Goal: Task Accomplishment & Management: Manage account settings

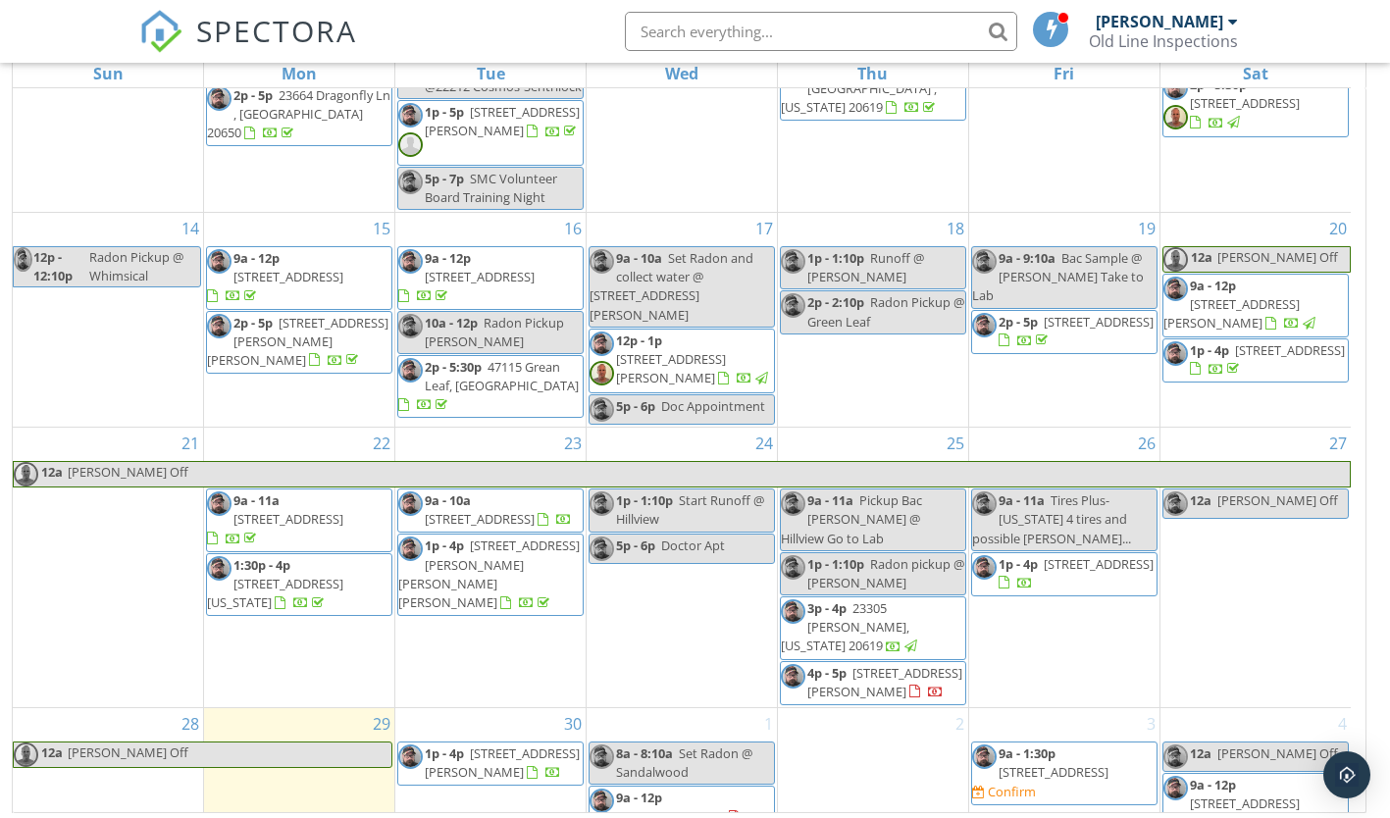
scroll to position [261, 0]
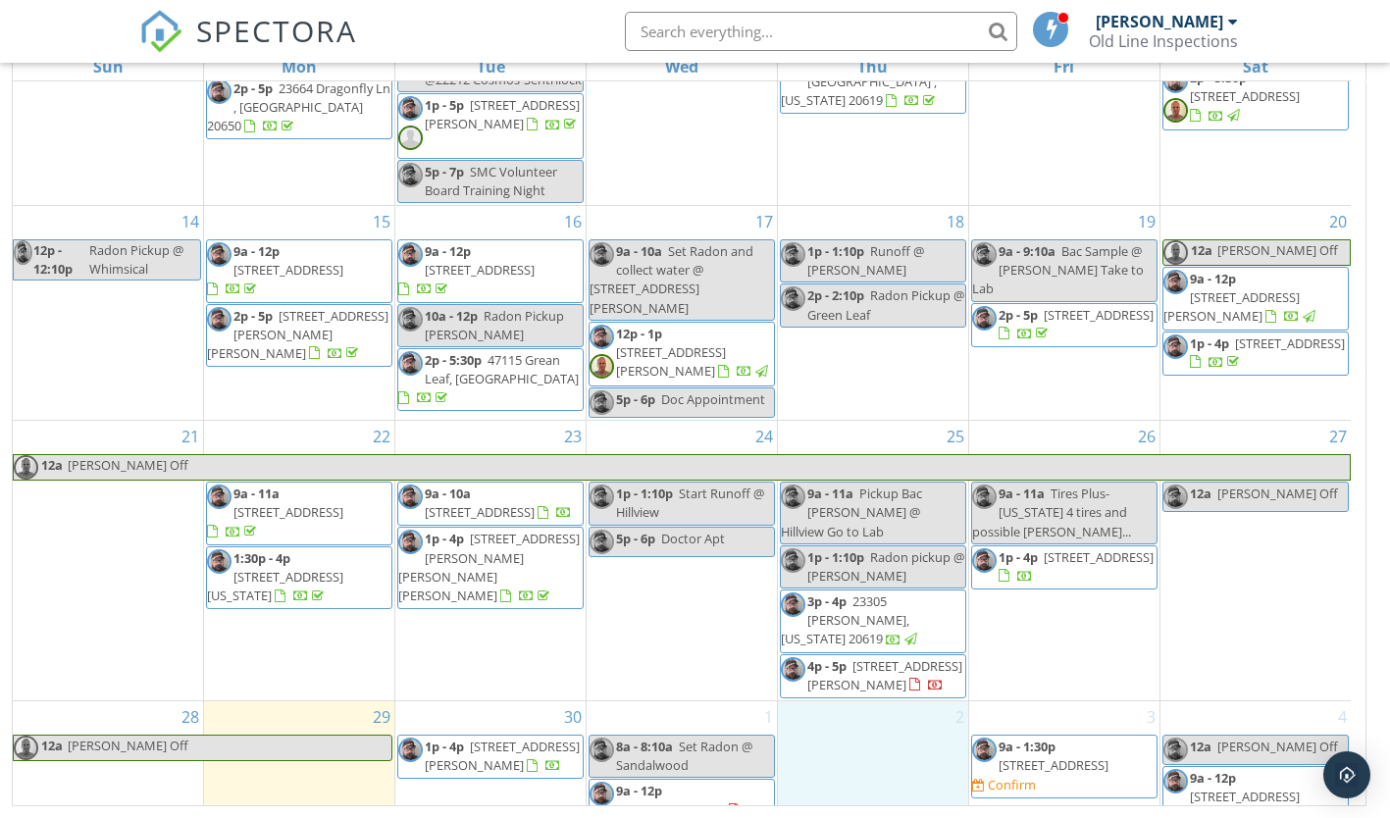
click at [889, 718] on div "2" at bounding box center [873, 766] width 190 height 130
click at [864, 645] on link "Inspection" at bounding box center [871, 639] width 101 height 31
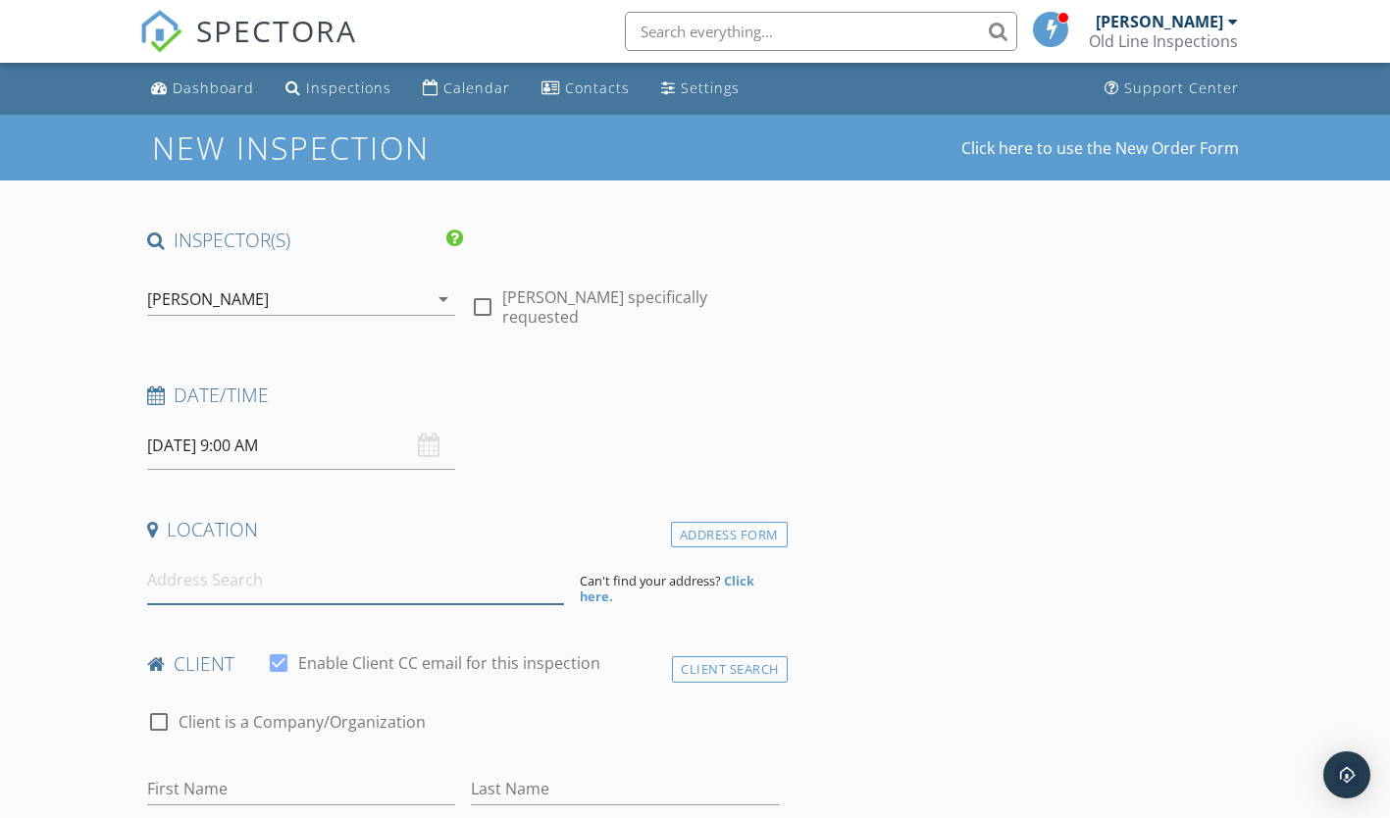
click at [388, 591] on input at bounding box center [355, 580] width 417 height 48
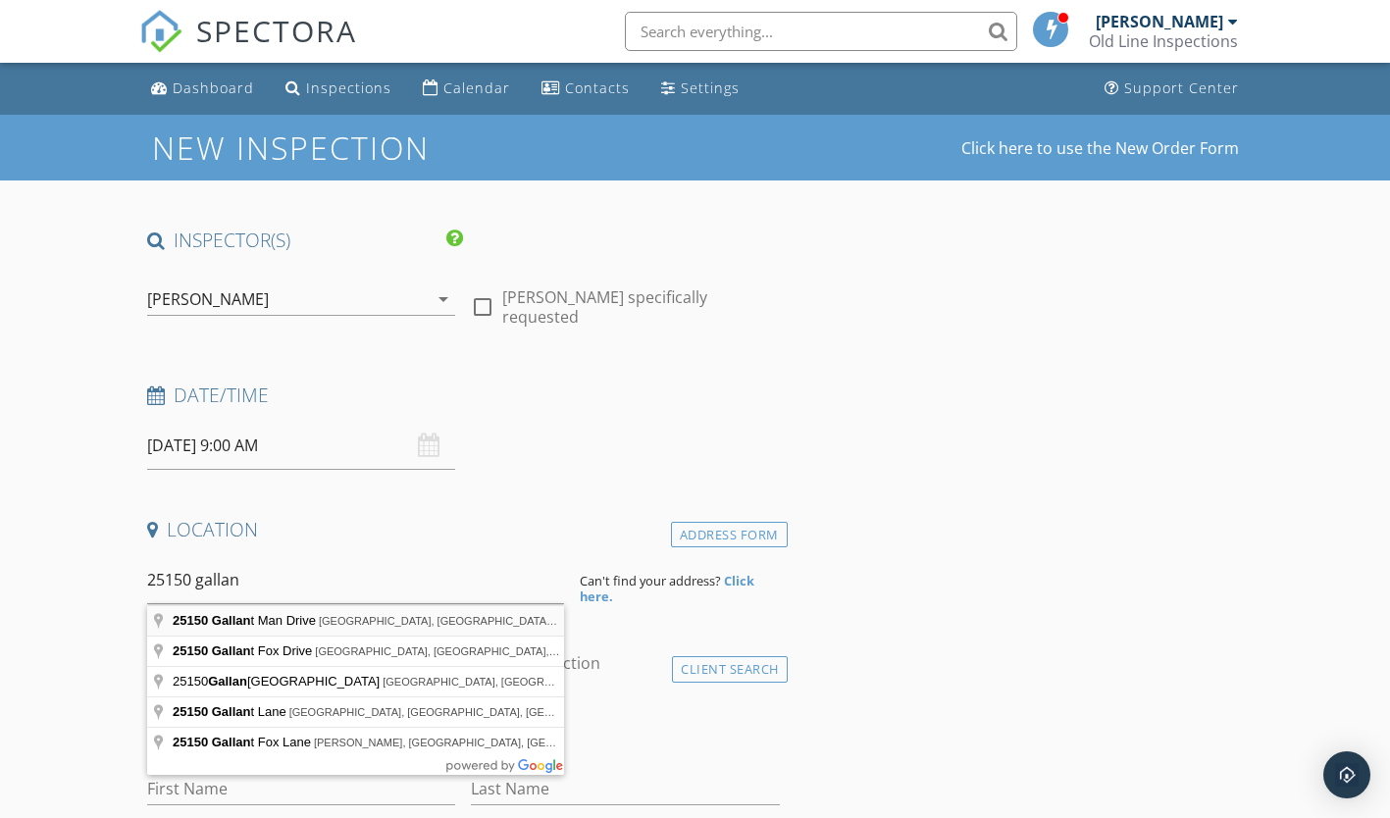
type input "25150 Gallant Man Drive, Hollywood, MD, USA"
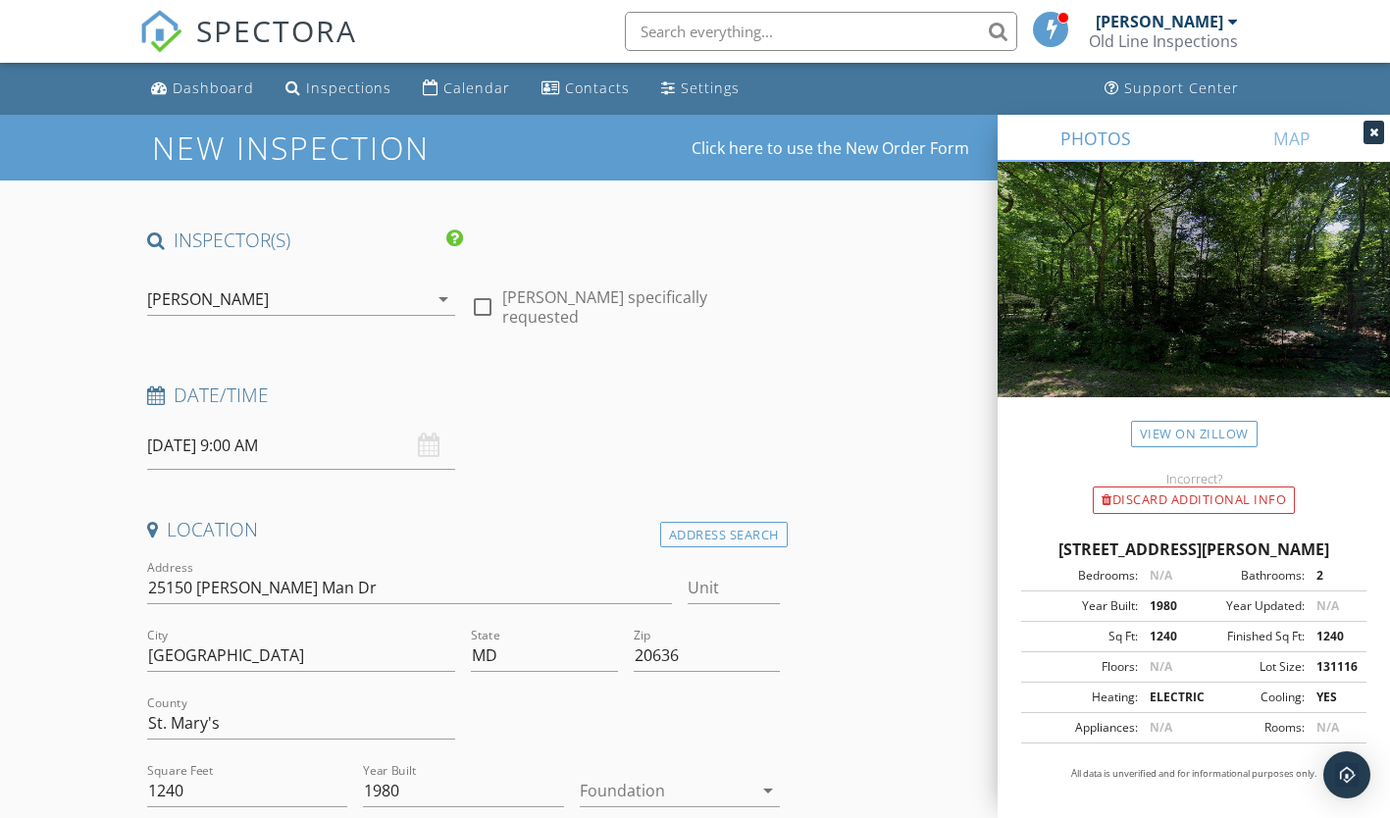
click at [1373, 131] on icon at bounding box center [1374, 133] width 9 height 12
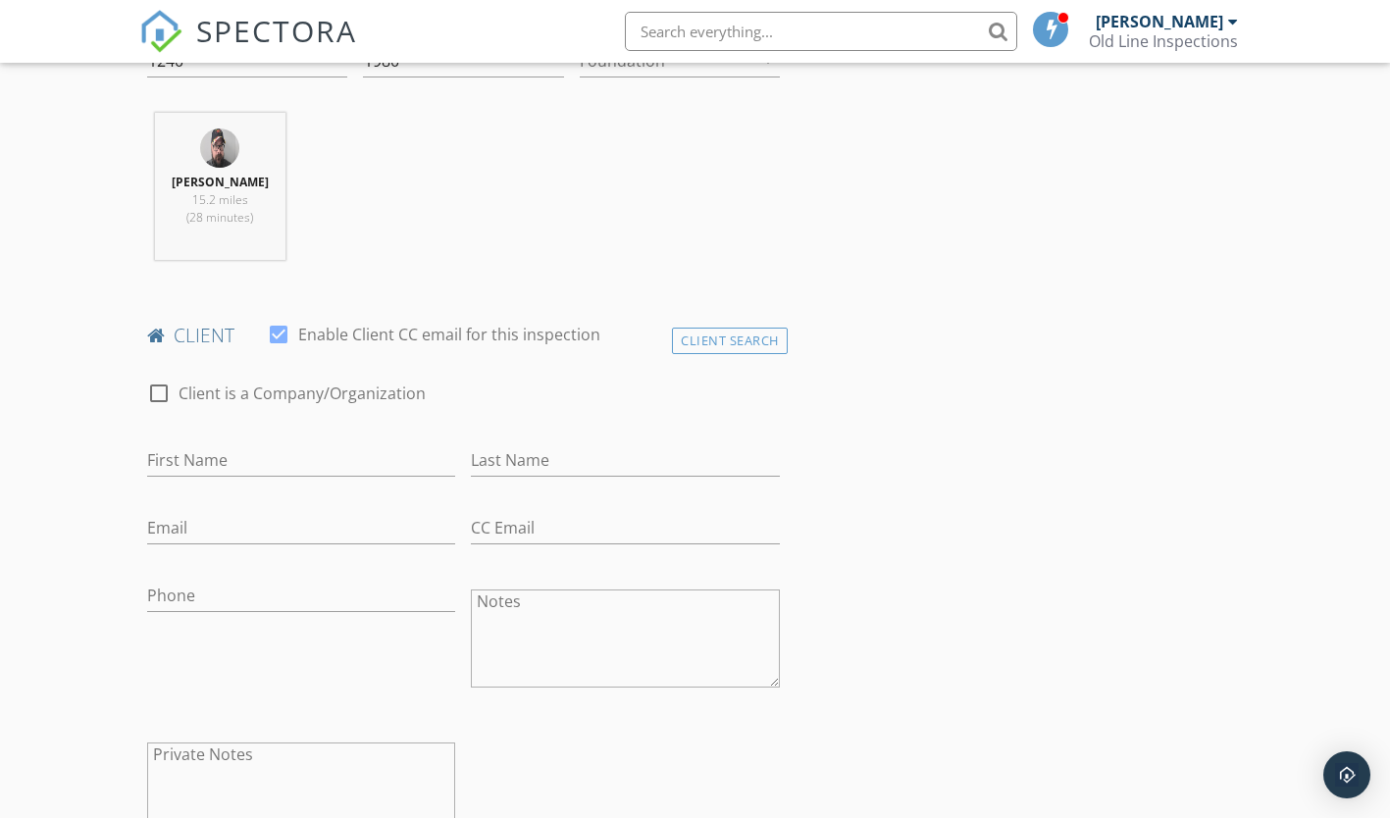
scroll to position [731, 0]
click at [311, 460] on input "First Name" at bounding box center [301, 459] width 309 height 32
type input "[PERSON_NAME]"
click at [216, 520] on input "Email" at bounding box center [301, 527] width 309 height 32
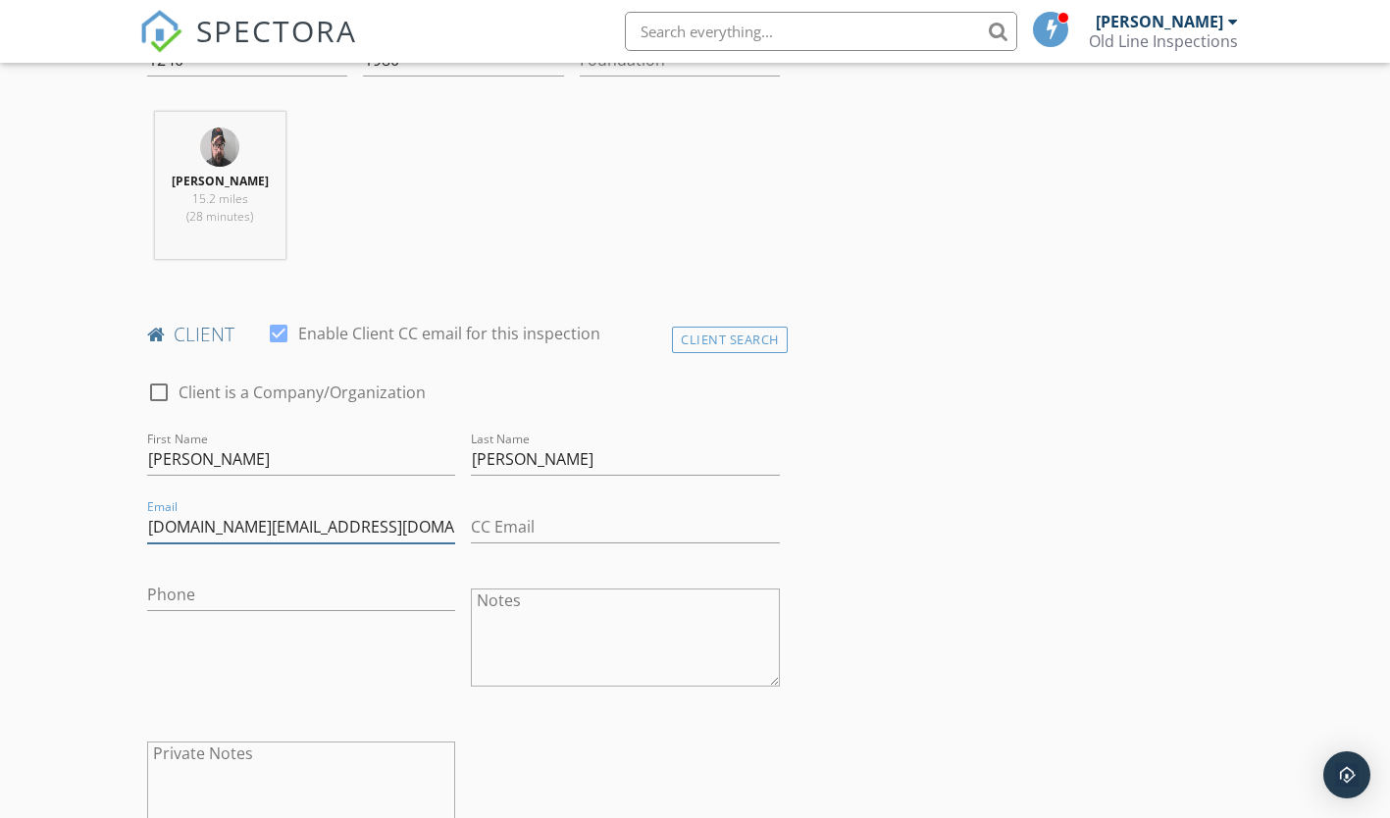
type input "[DOMAIN_NAME][EMAIL_ADDRESS][DOMAIN_NAME]"
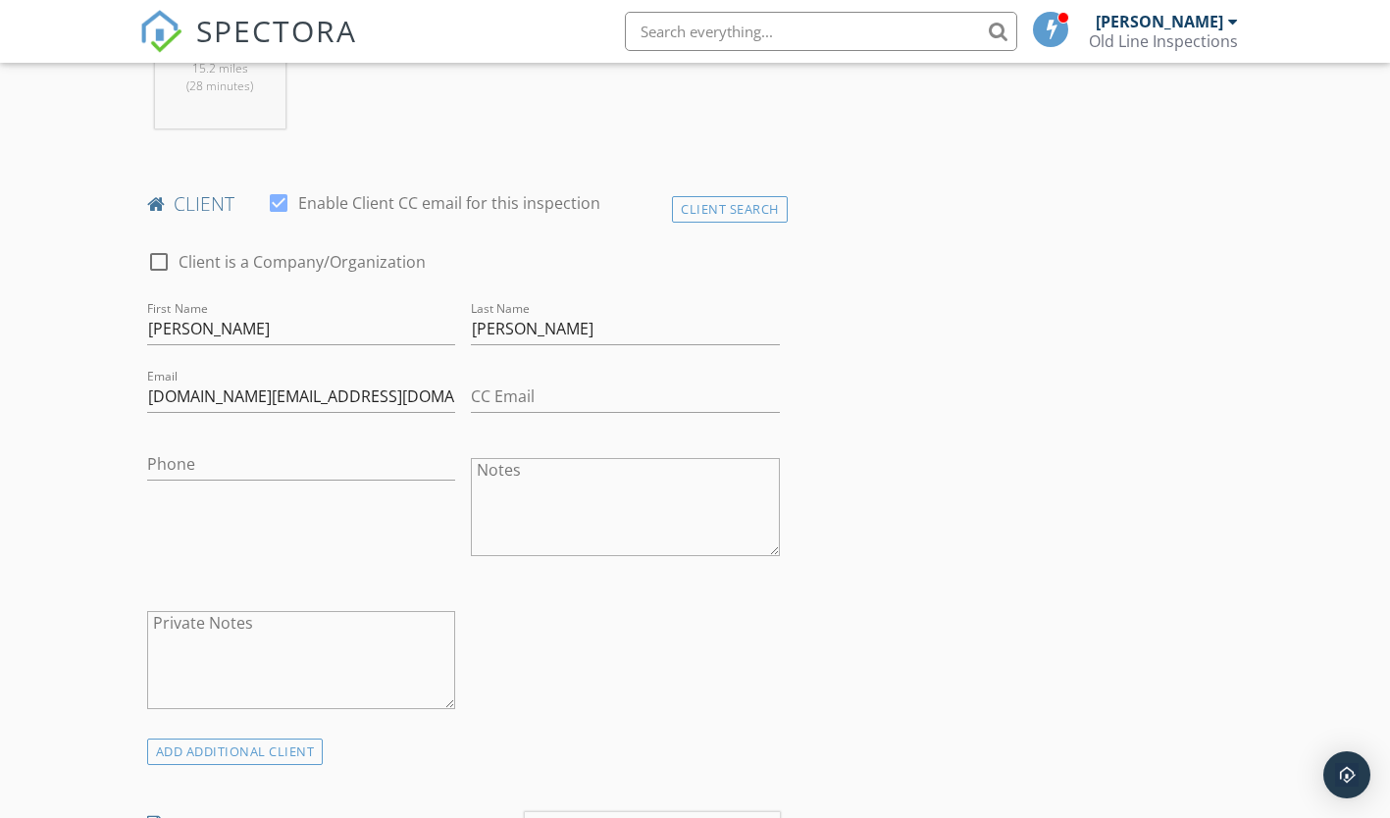
scroll to position [864, 0]
click at [395, 453] on input "Phone" at bounding box center [301, 461] width 309 height 32
type input "[PHONE_NUMBER]"
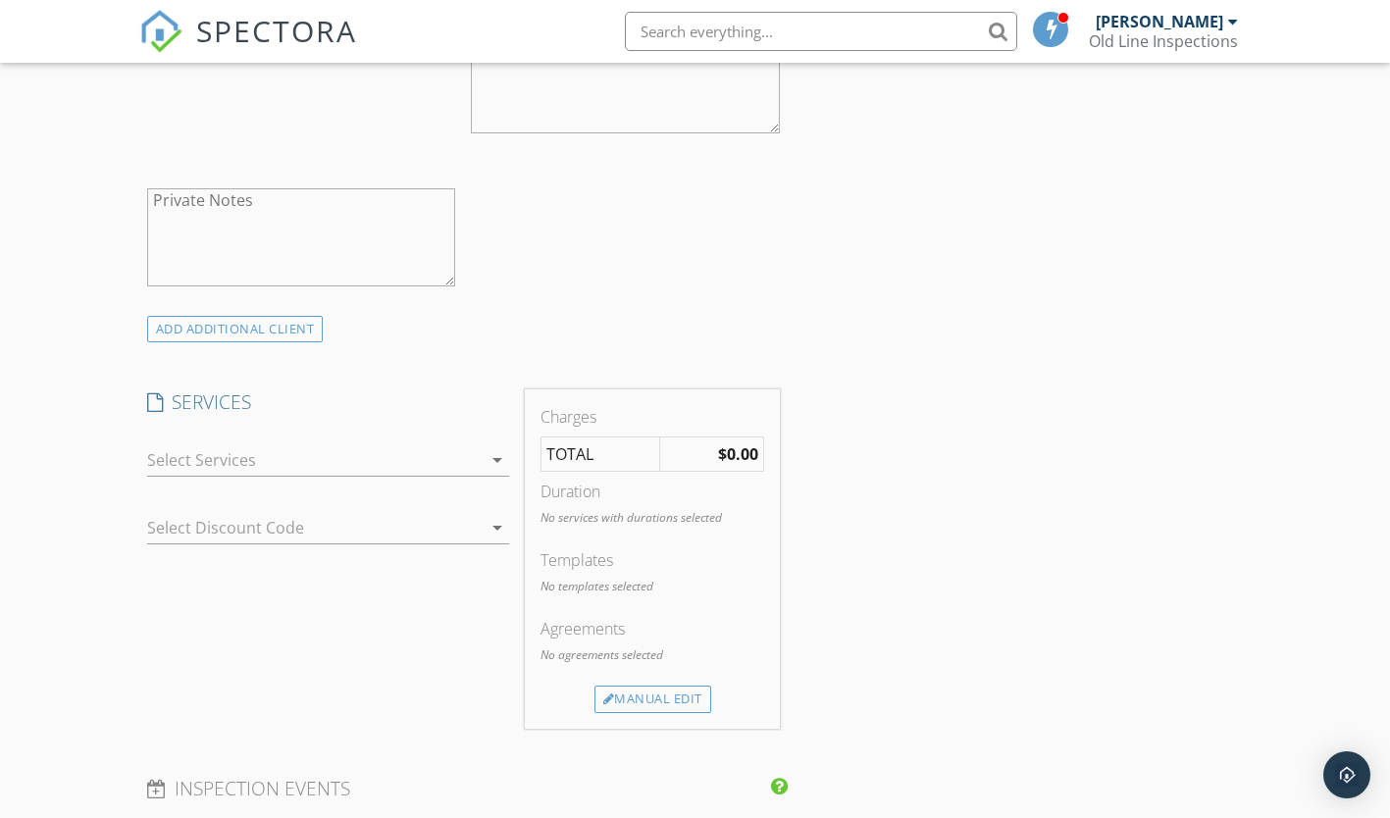
scroll to position [1285, 0]
click at [491, 455] on icon "arrow_drop_down" at bounding box center [498, 459] width 24 height 24
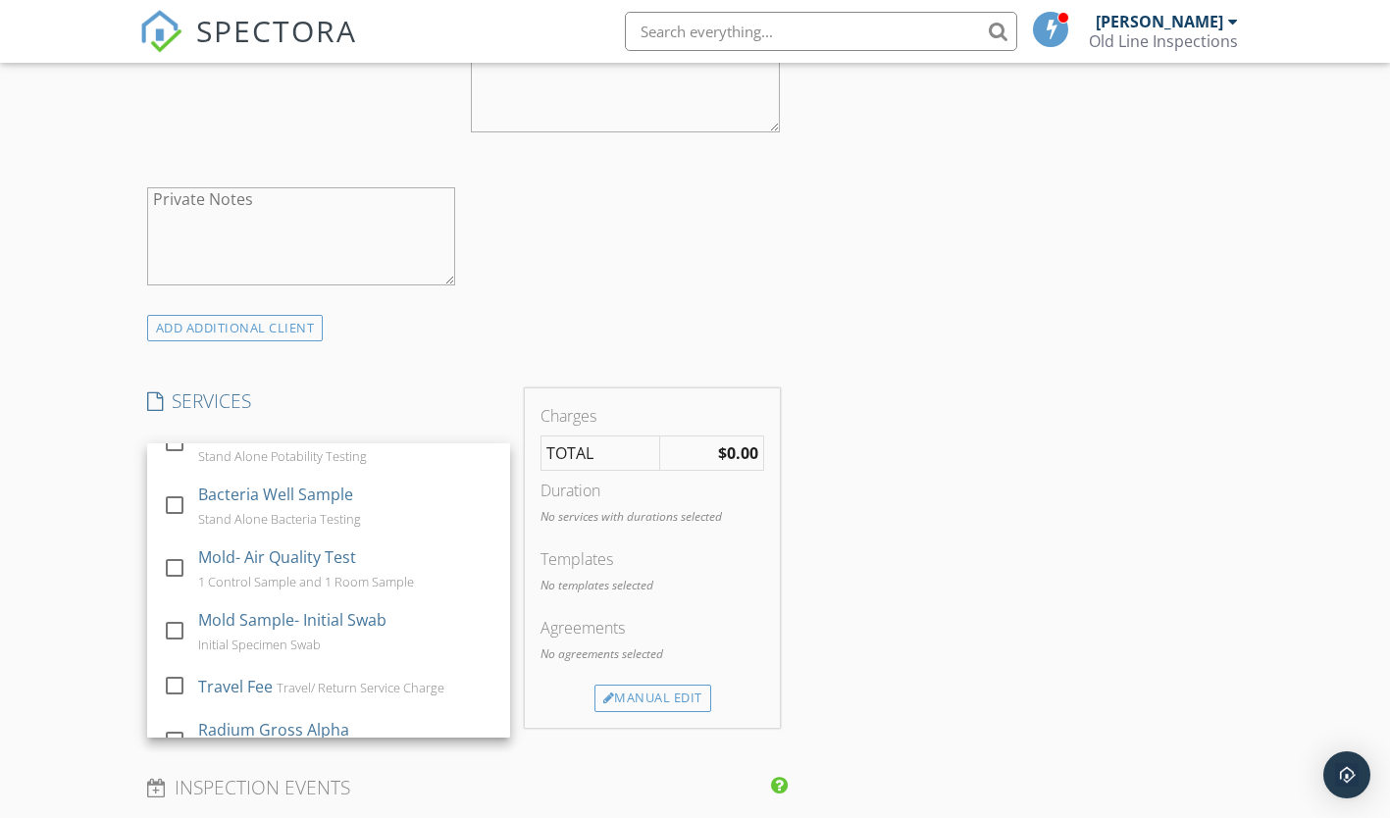
scroll to position [627, 0]
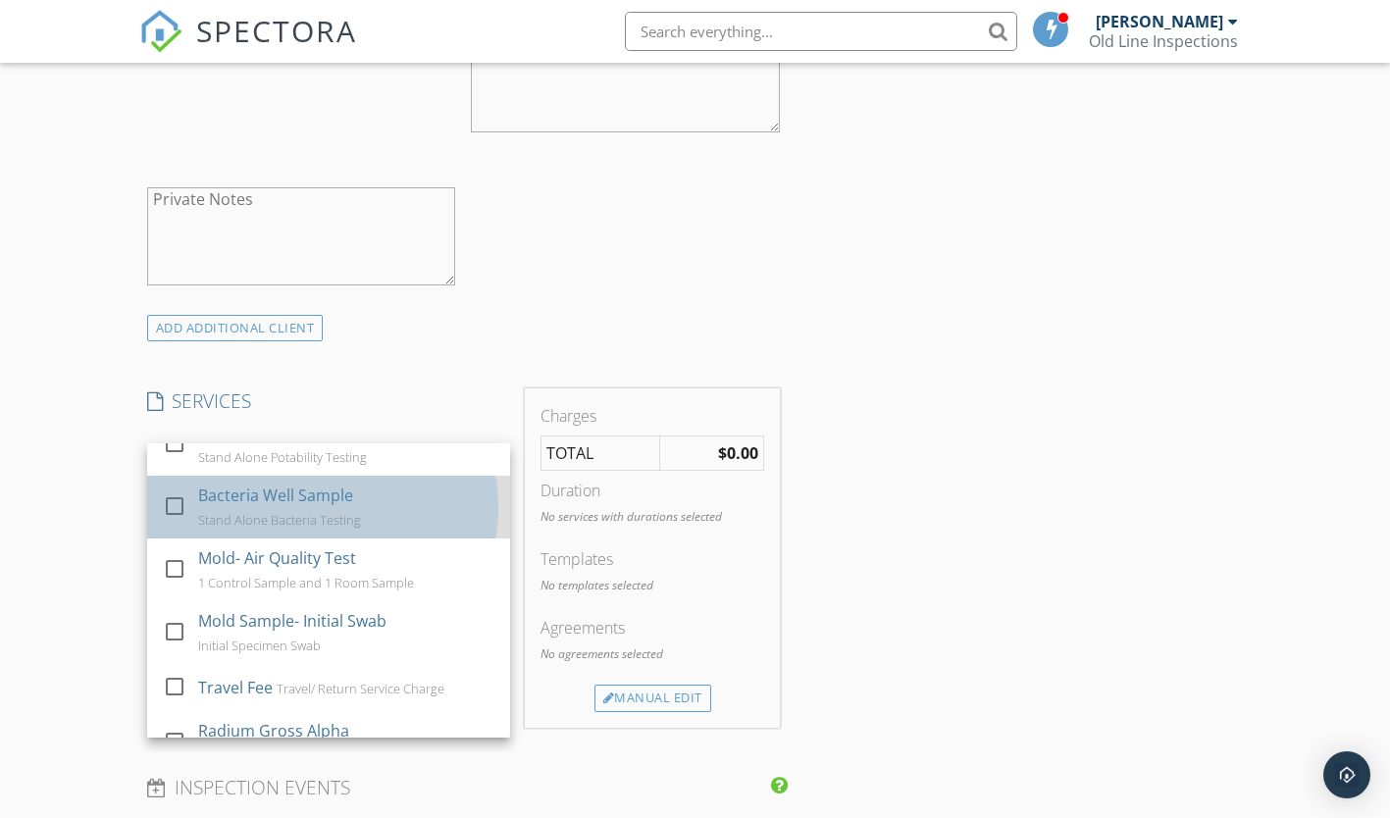
click at [386, 534] on div "Bacteria Well Sample Stand Alone Bacteria Testing" at bounding box center [346, 507] width 296 height 63
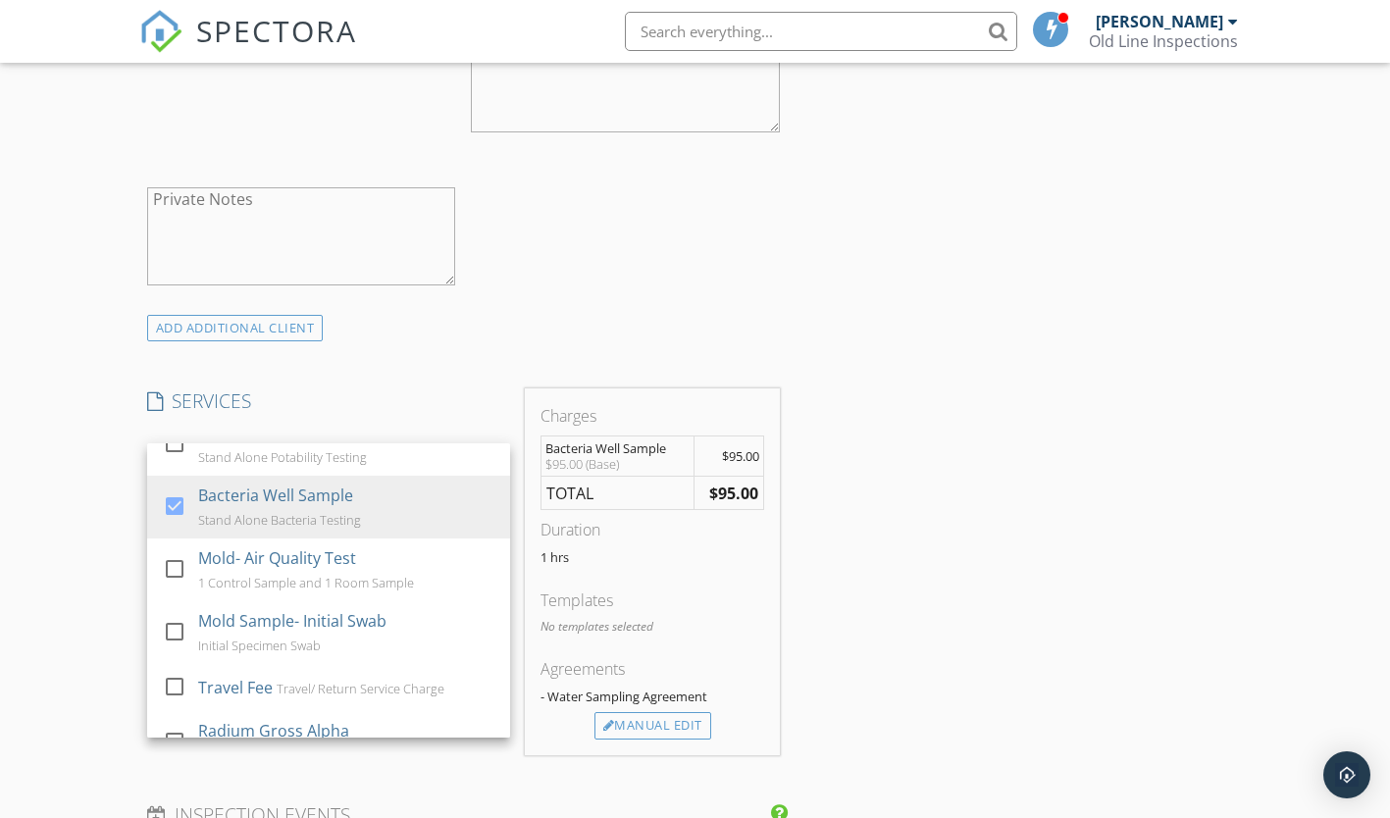
click at [934, 271] on div "INSPECTOR(S) check_box Brian Yount PRIMARY check_box_outline_blank Ken Beck Bri…" at bounding box center [695, 632] width 1112 height 3380
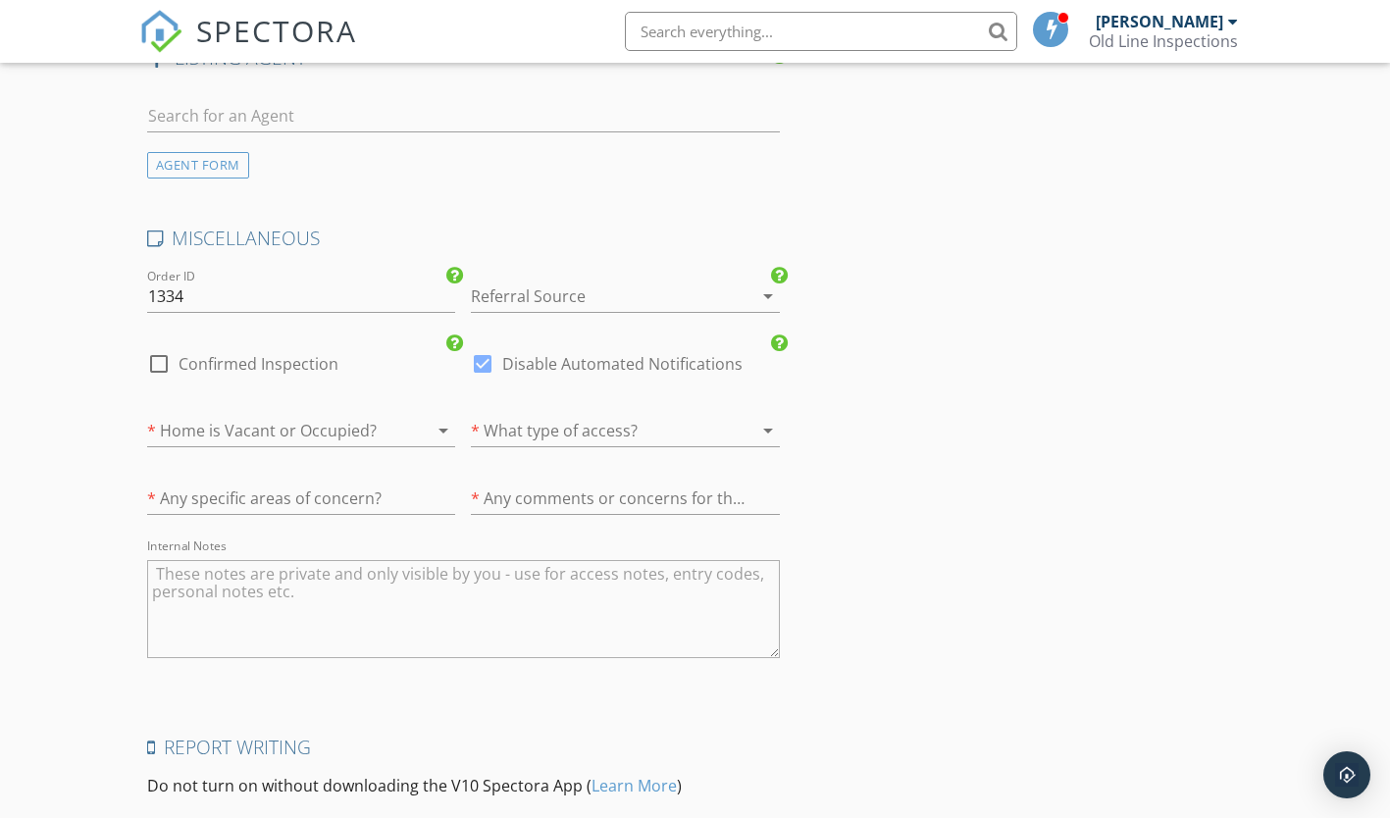
scroll to position [2613, 0]
click at [540, 294] on div at bounding box center [598, 295] width 254 height 31
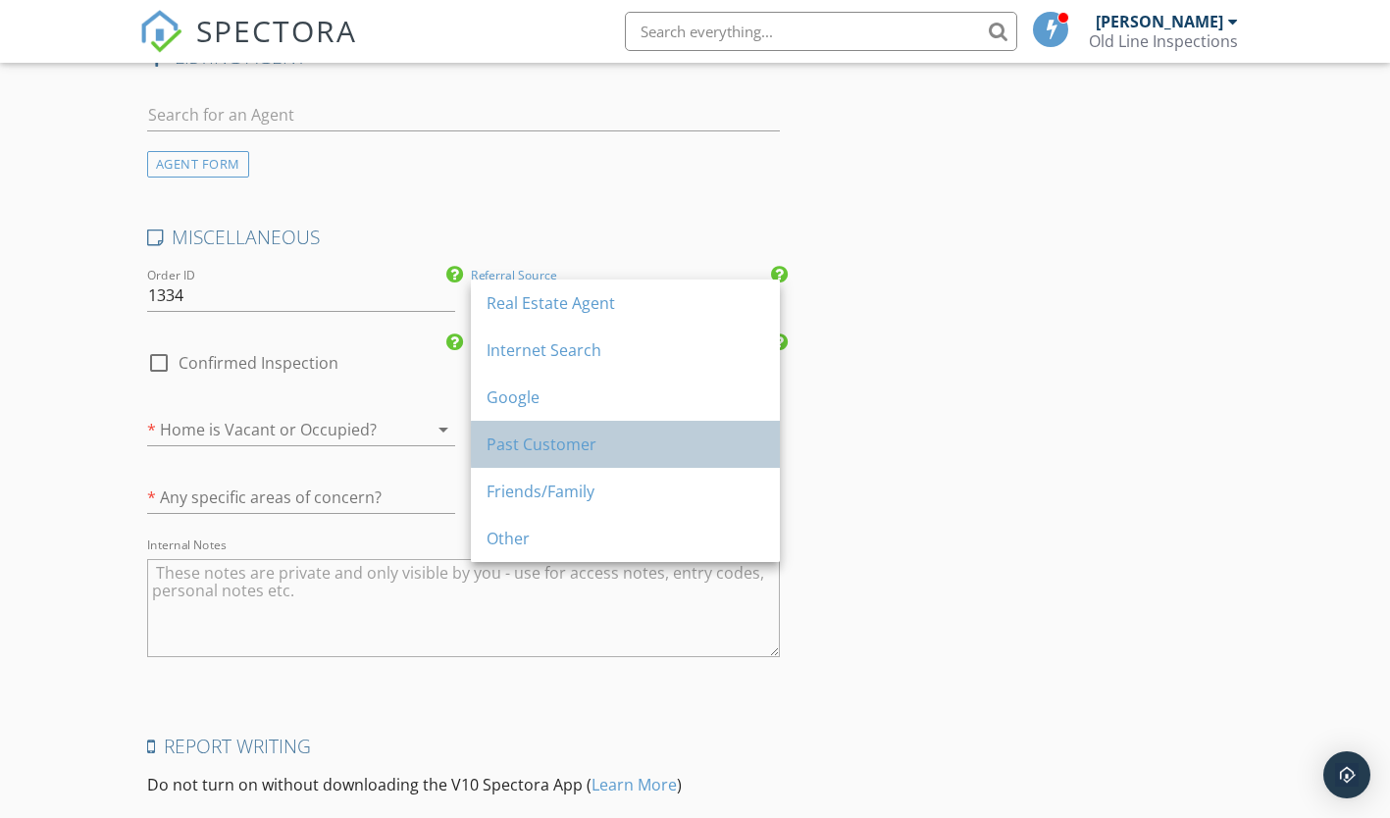
click at [573, 437] on div "Past Customer" at bounding box center [626, 445] width 278 height 24
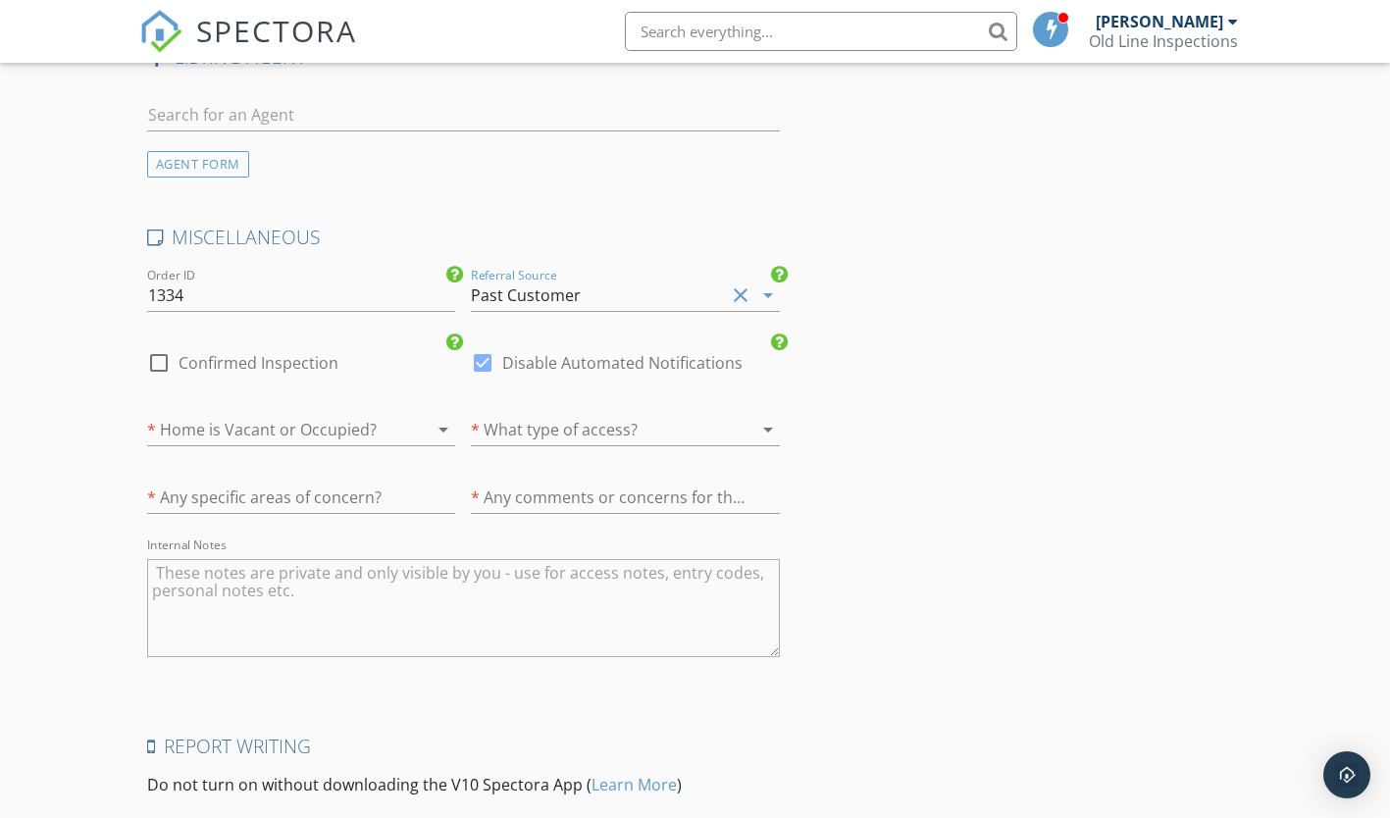
click at [371, 427] on div at bounding box center [274, 429] width 254 height 31
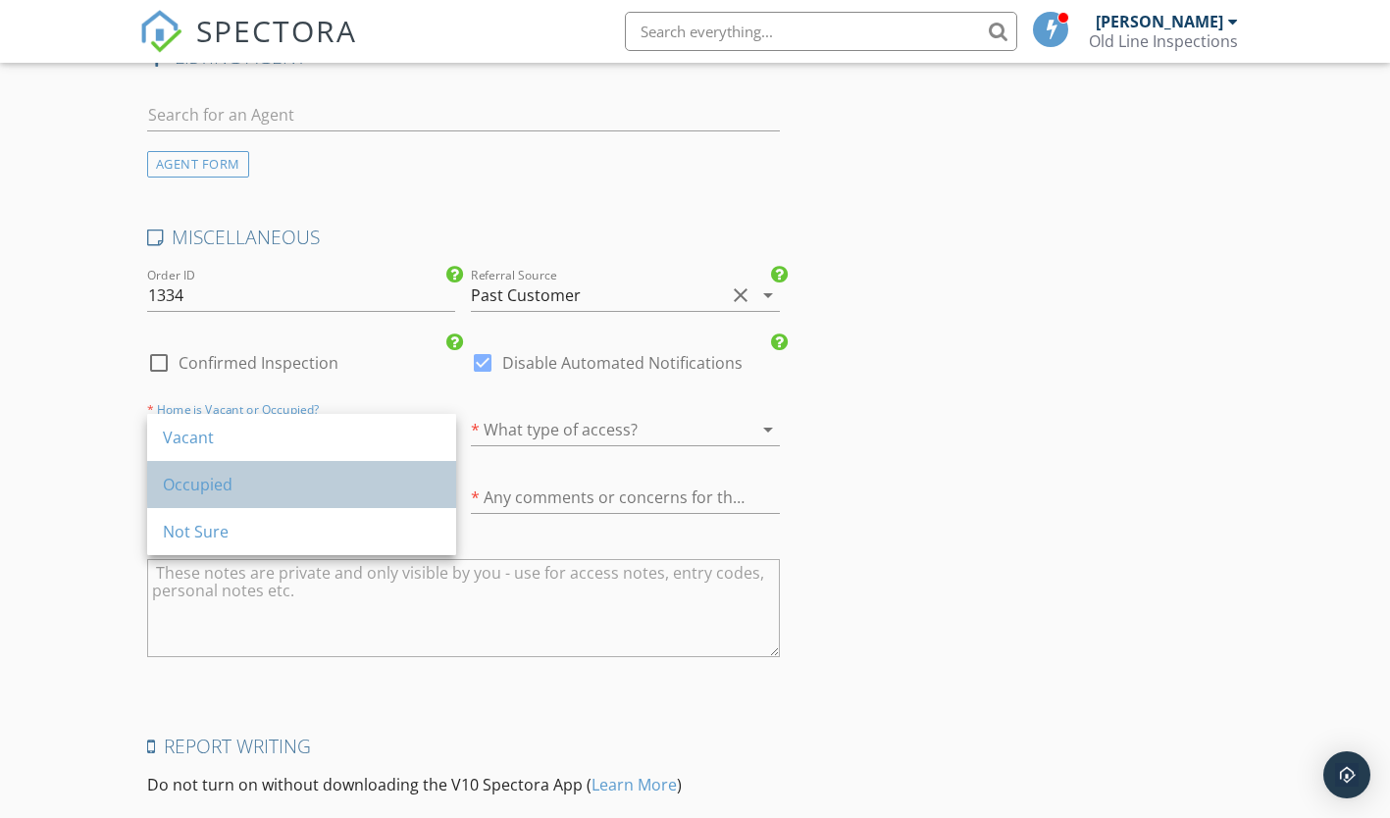
click at [336, 486] on div "Occupied" at bounding box center [302, 485] width 278 height 24
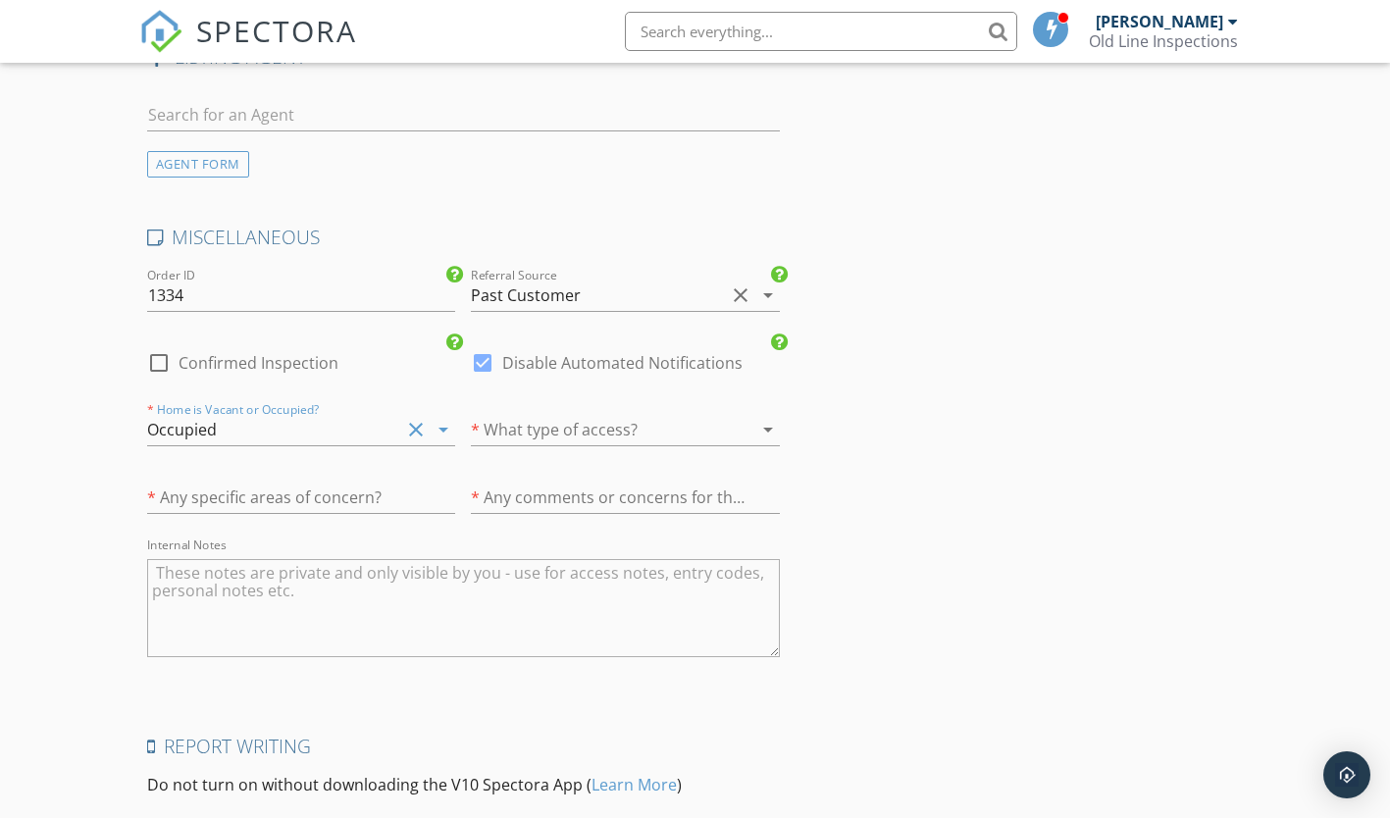
click at [547, 438] on div at bounding box center [598, 429] width 254 height 31
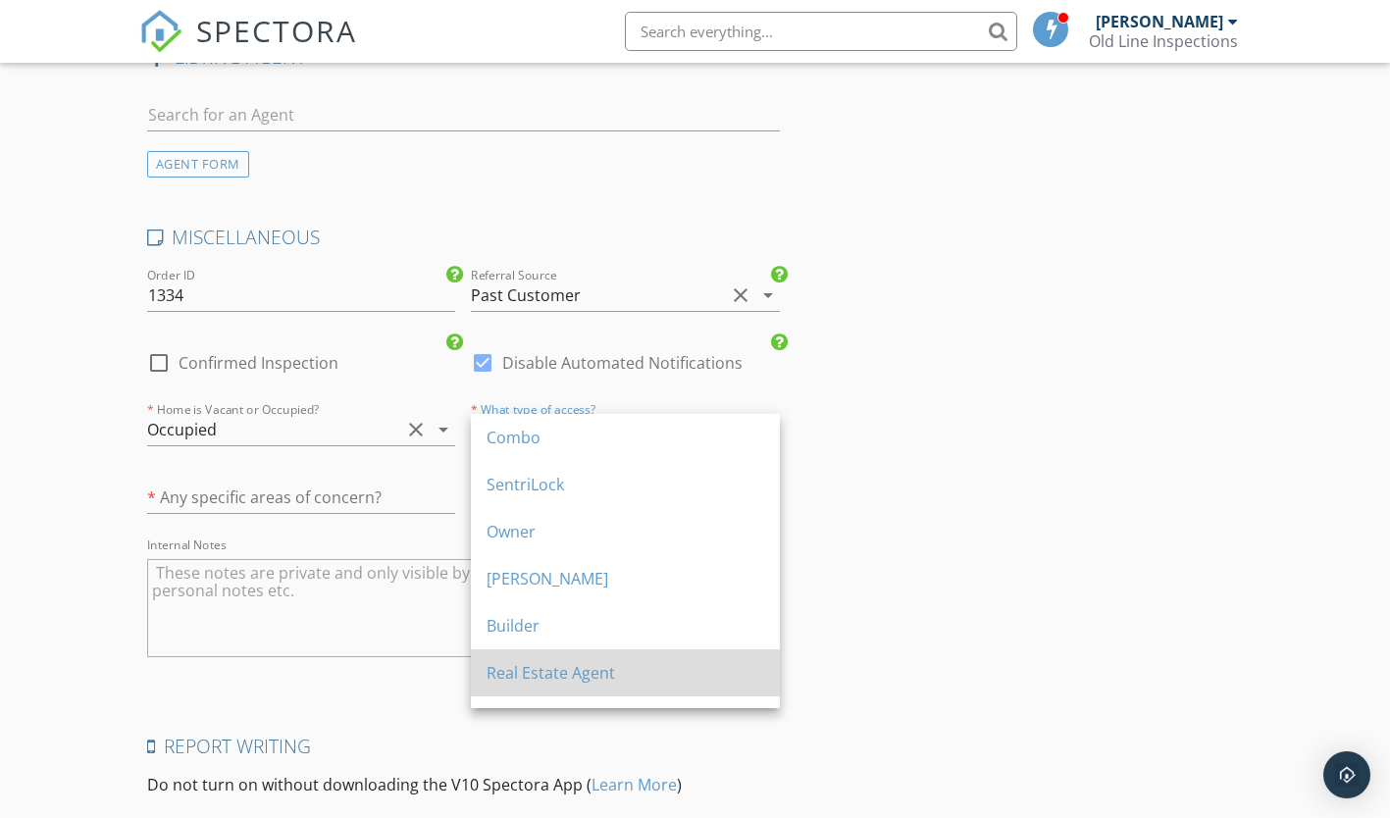
scroll to position [82, 0]
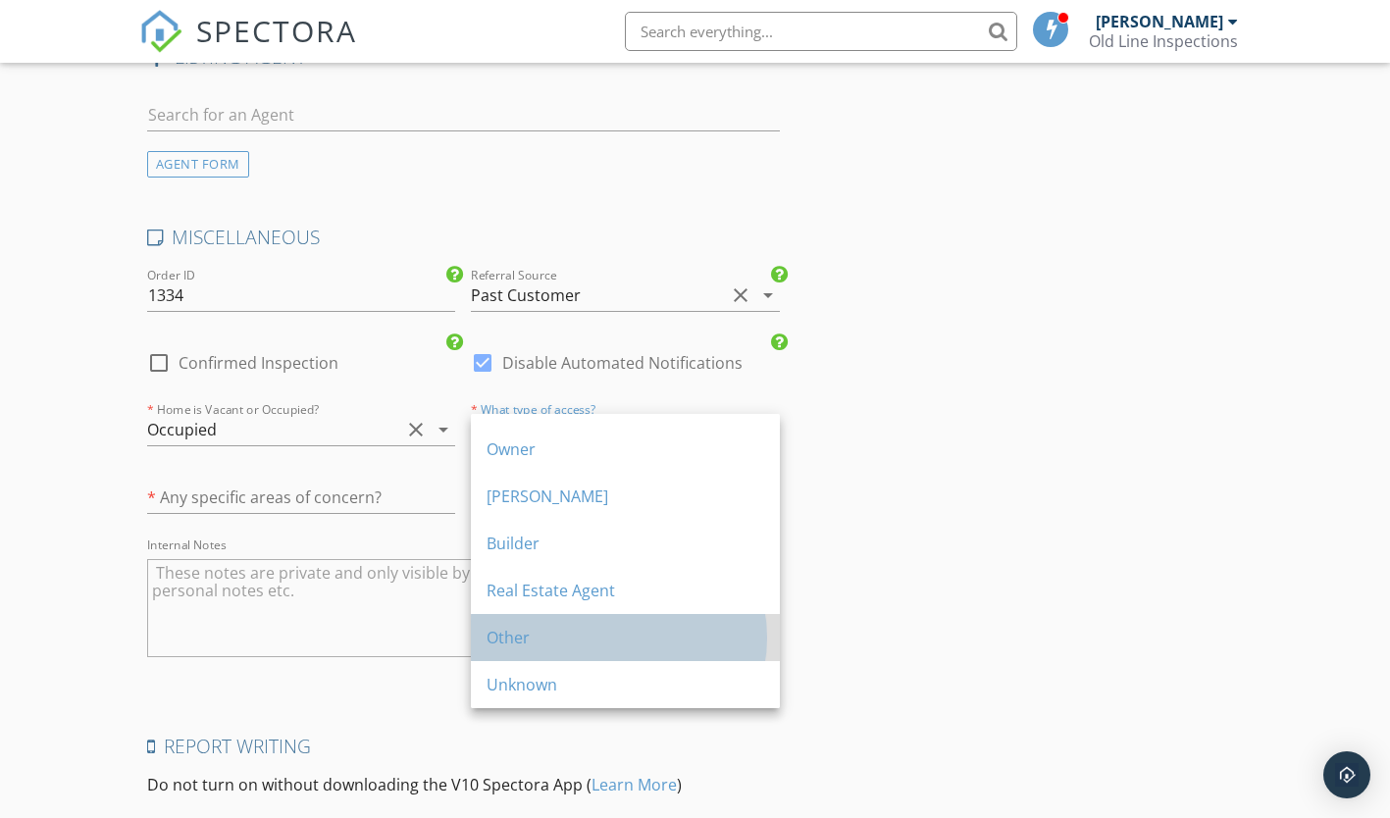
click at [581, 642] on div "Other" at bounding box center [626, 638] width 278 height 24
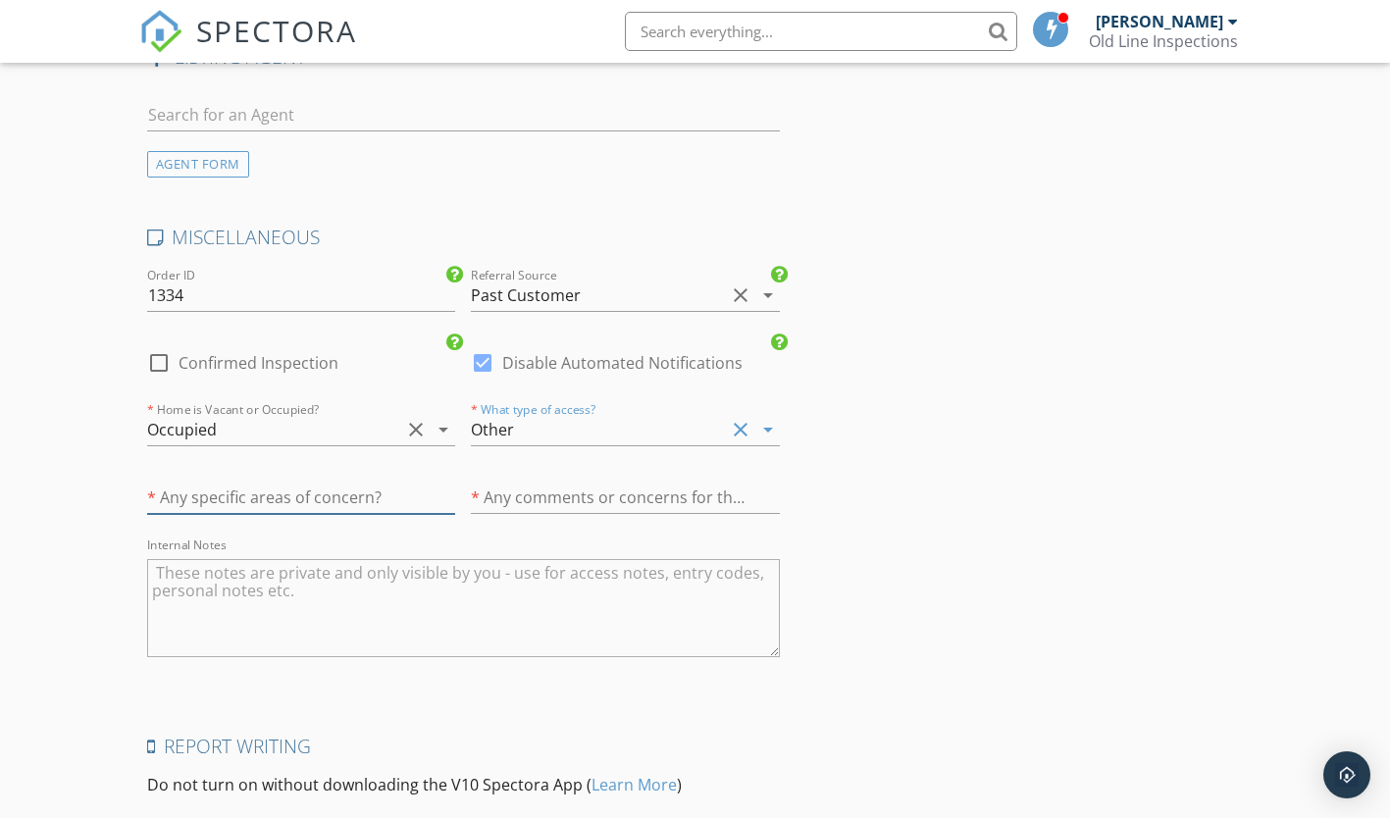
click at [343, 493] on input "text" at bounding box center [301, 498] width 309 height 32
type input "bacteria"
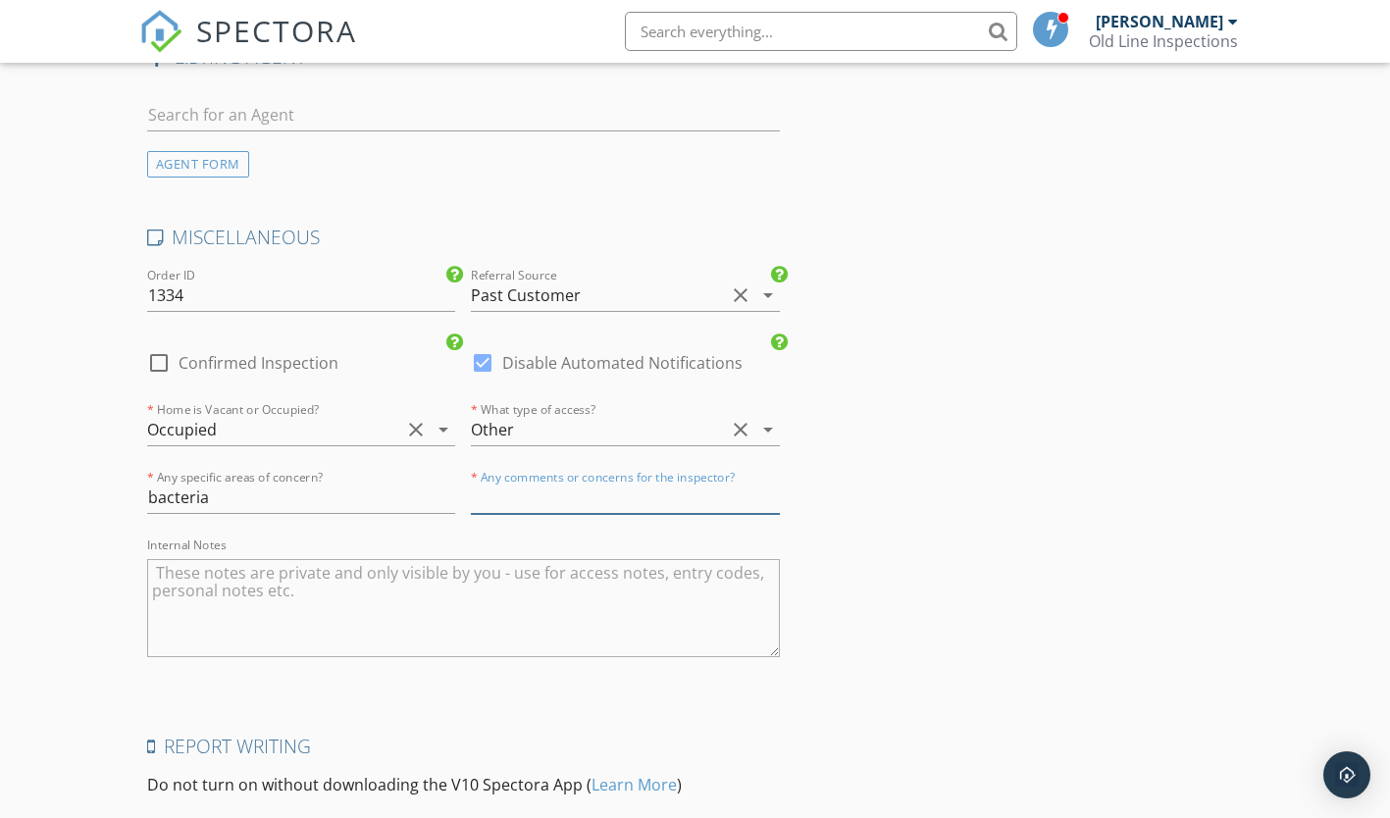
click at [690, 492] on input "text" at bounding box center [625, 498] width 309 height 32
type input "o"
type input "none"
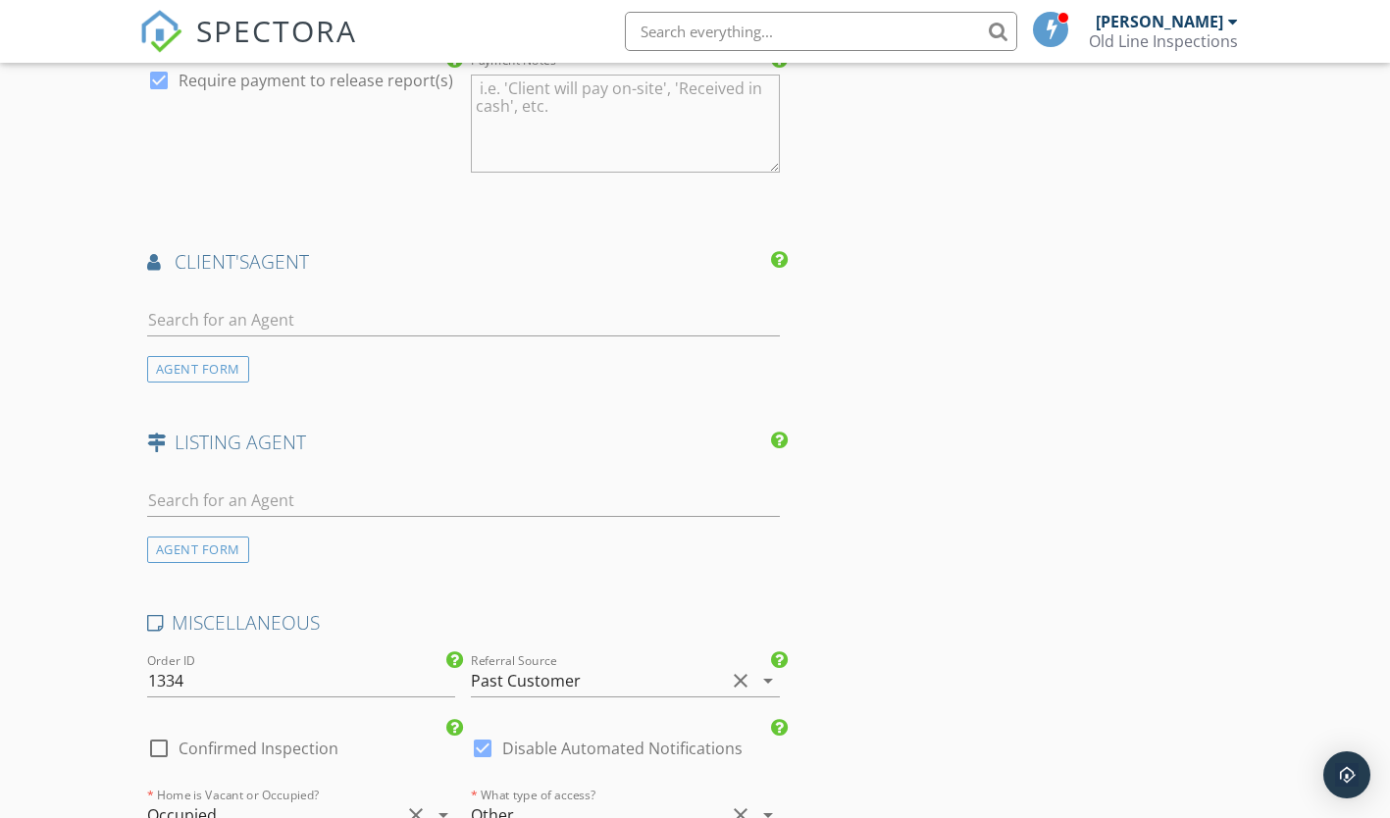
scroll to position [2229, 0]
click at [608, 311] on input "text" at bounding box center [463, 319] width 633 height 32
type input "amy scott"
click at [638, 373] on li "Amy Scott OE Realty" at bounding box center [463, 363] width 631 height 55
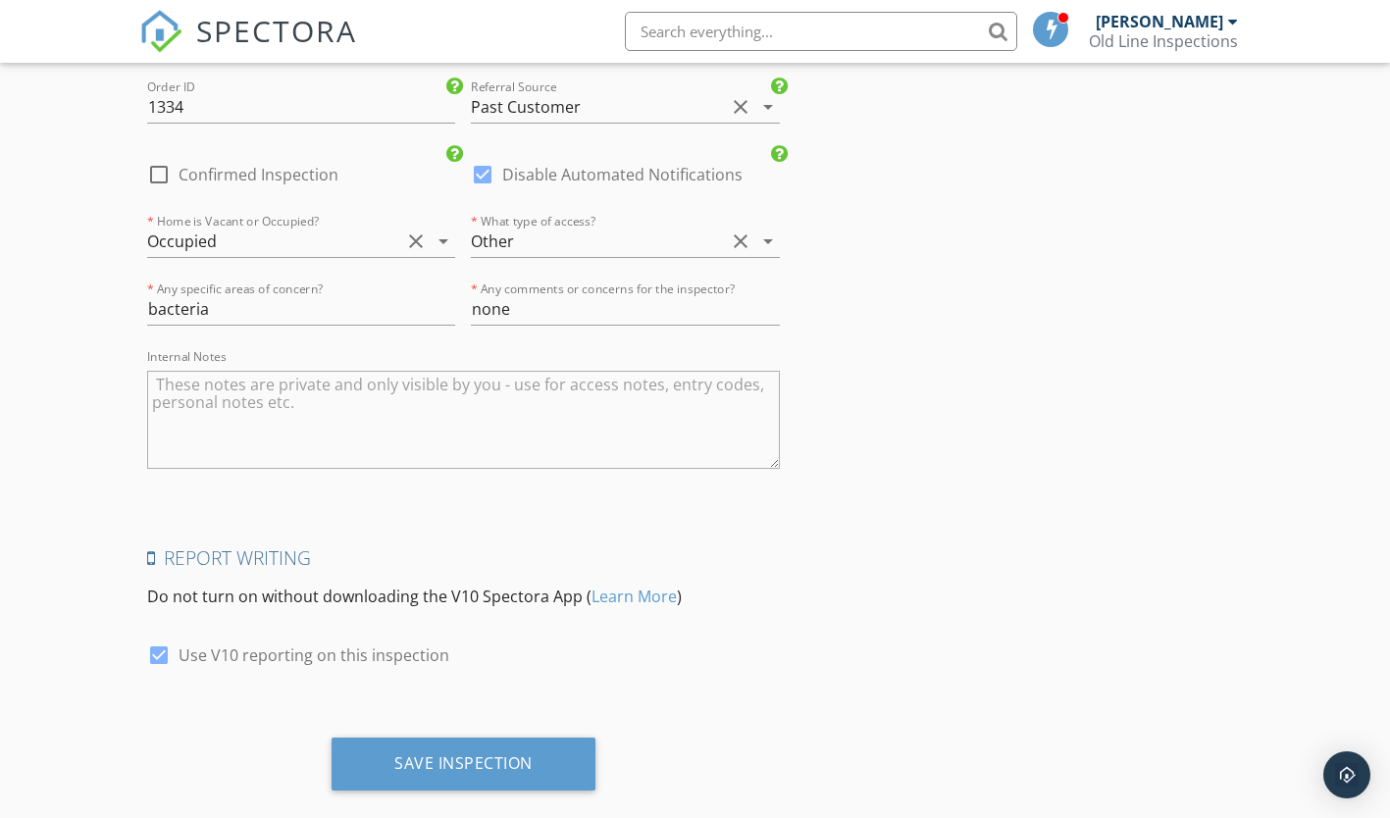
scroll to position [3282, 0]
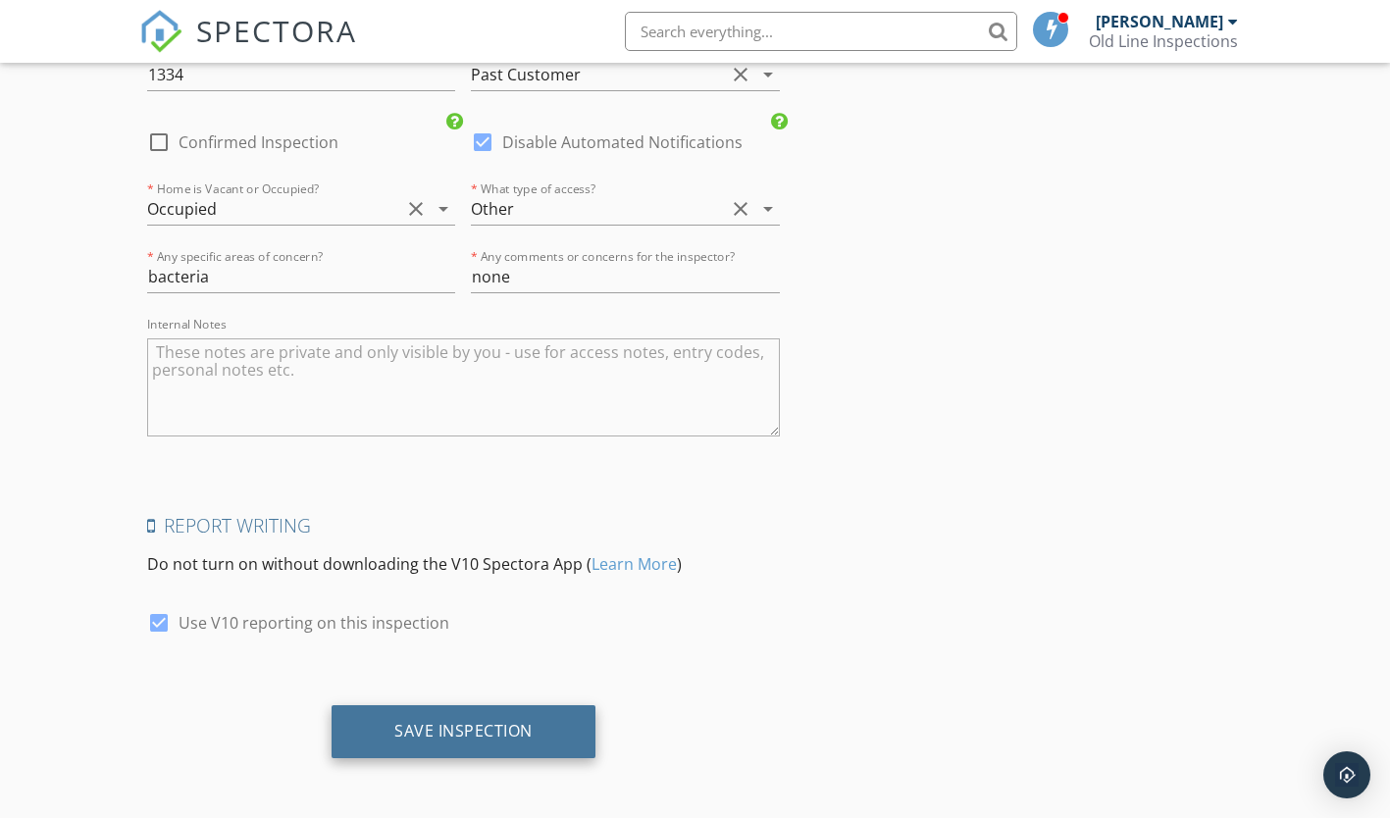
click at [454, 732] on div "Save Inspection" at bounding box center [463, 731] width 138 height 20
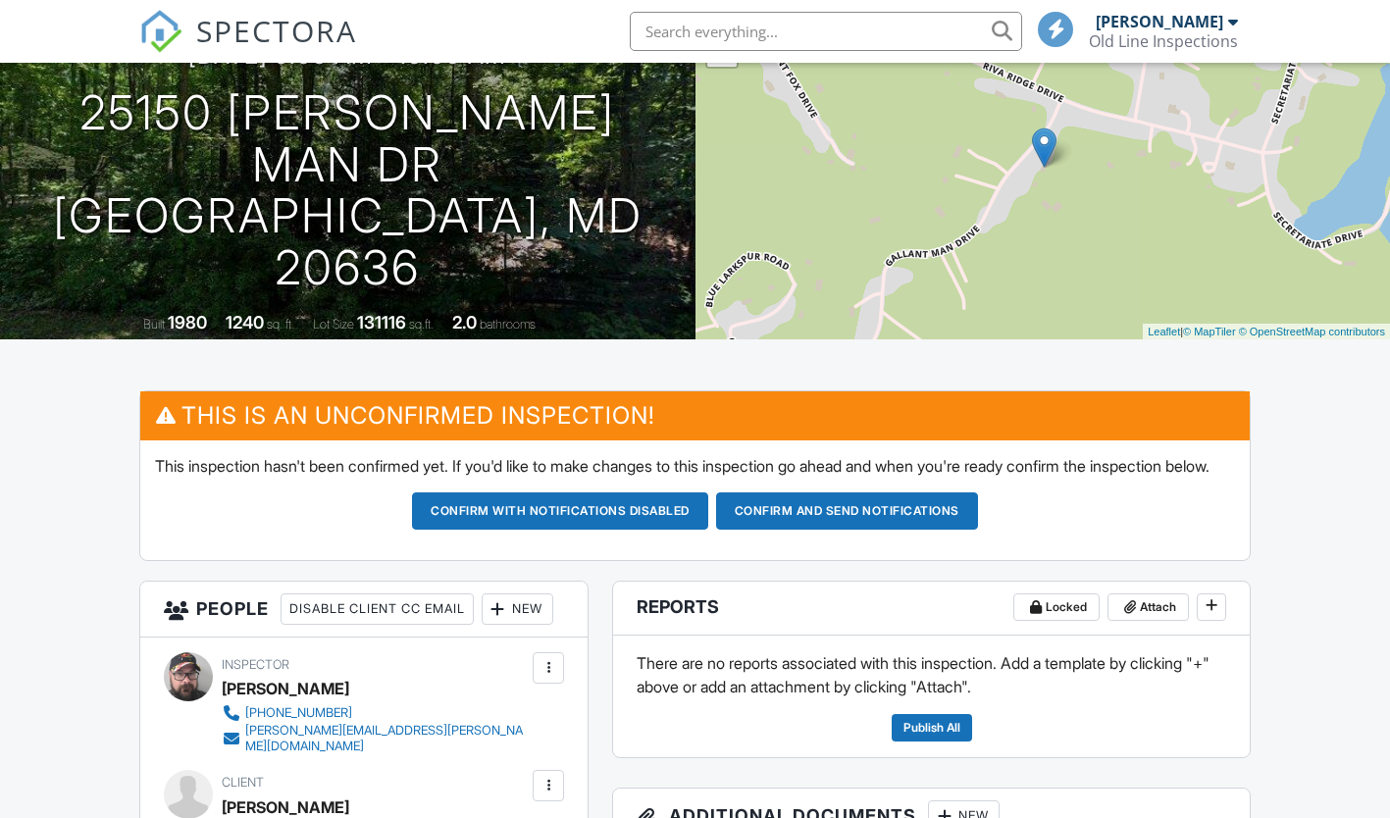
scroll to position [184, 0]
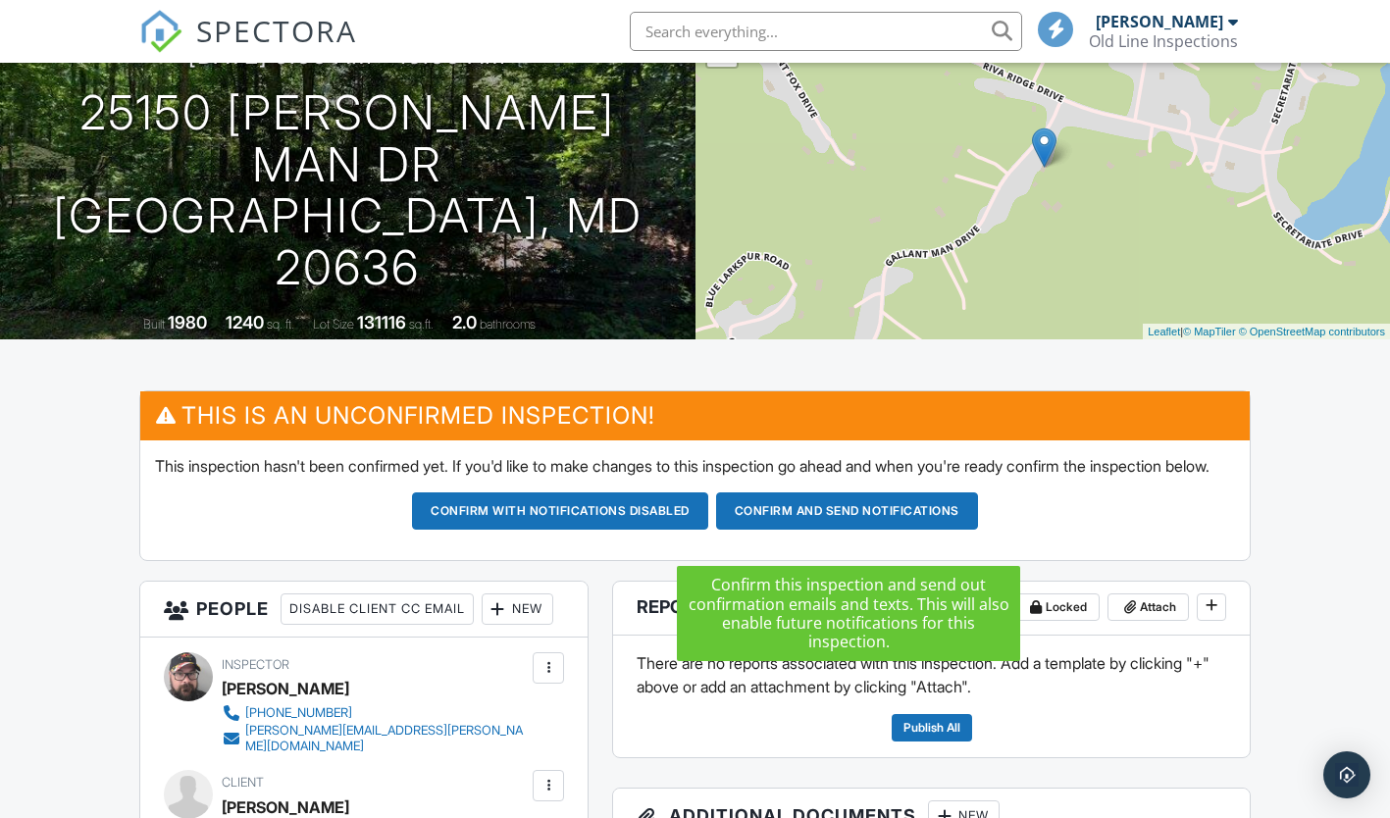
click at [841, 527] on button "Confirm and send notifications" at bounding box center [847, 510] width 262 height 37
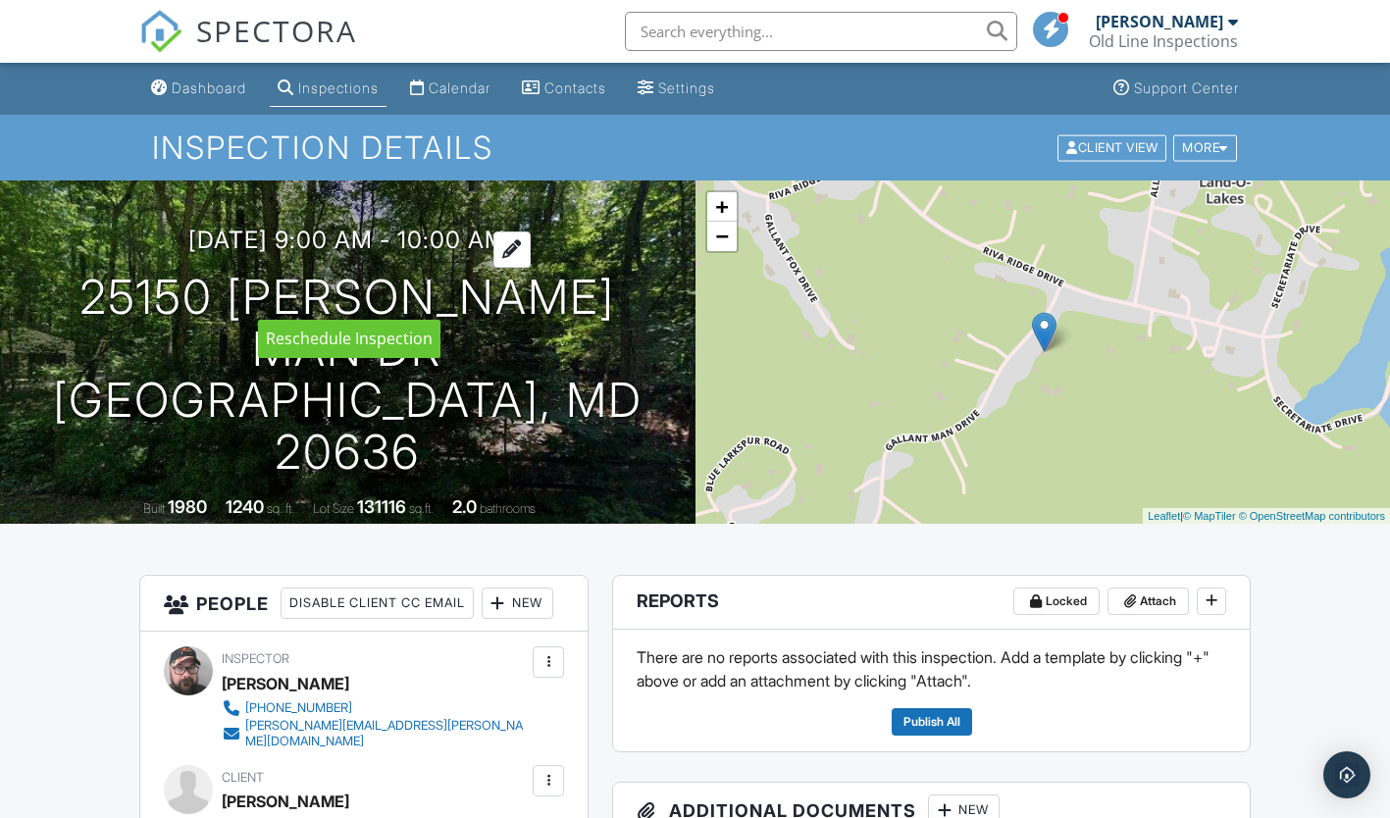
click at [531, 268] on div at bounding box center [511, 250] width 37 height 36
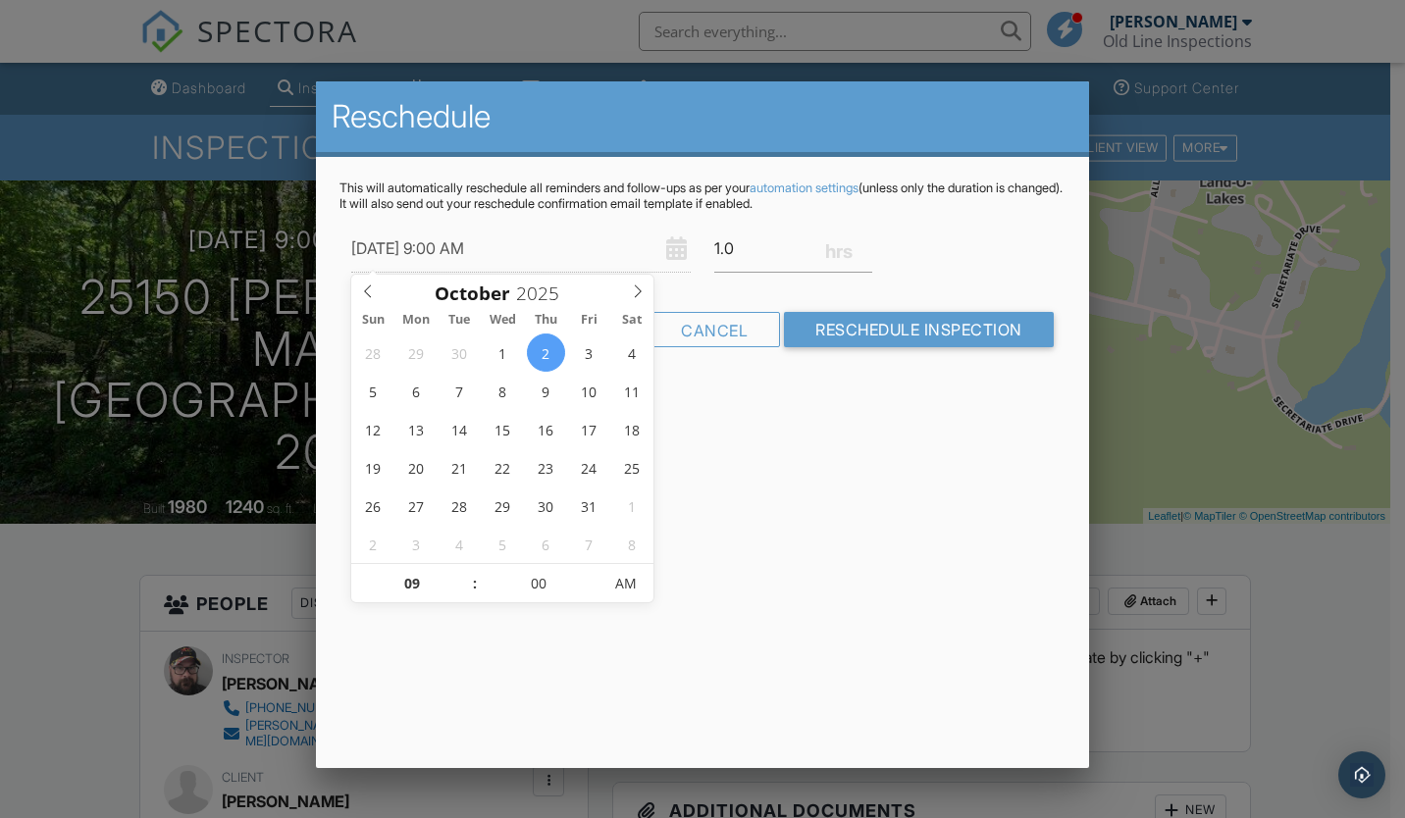
click at [475, 579] on span ":" at bounding box center [475, 583] width 6 height 39
click at [473, 579] on span ":" at bounding box center [475, 583] width 6 height 39
click at [477, 588] on span ":" at bounding box center [475, 583] width 6 height 39
type input "10/02/2025 9:05 AM"
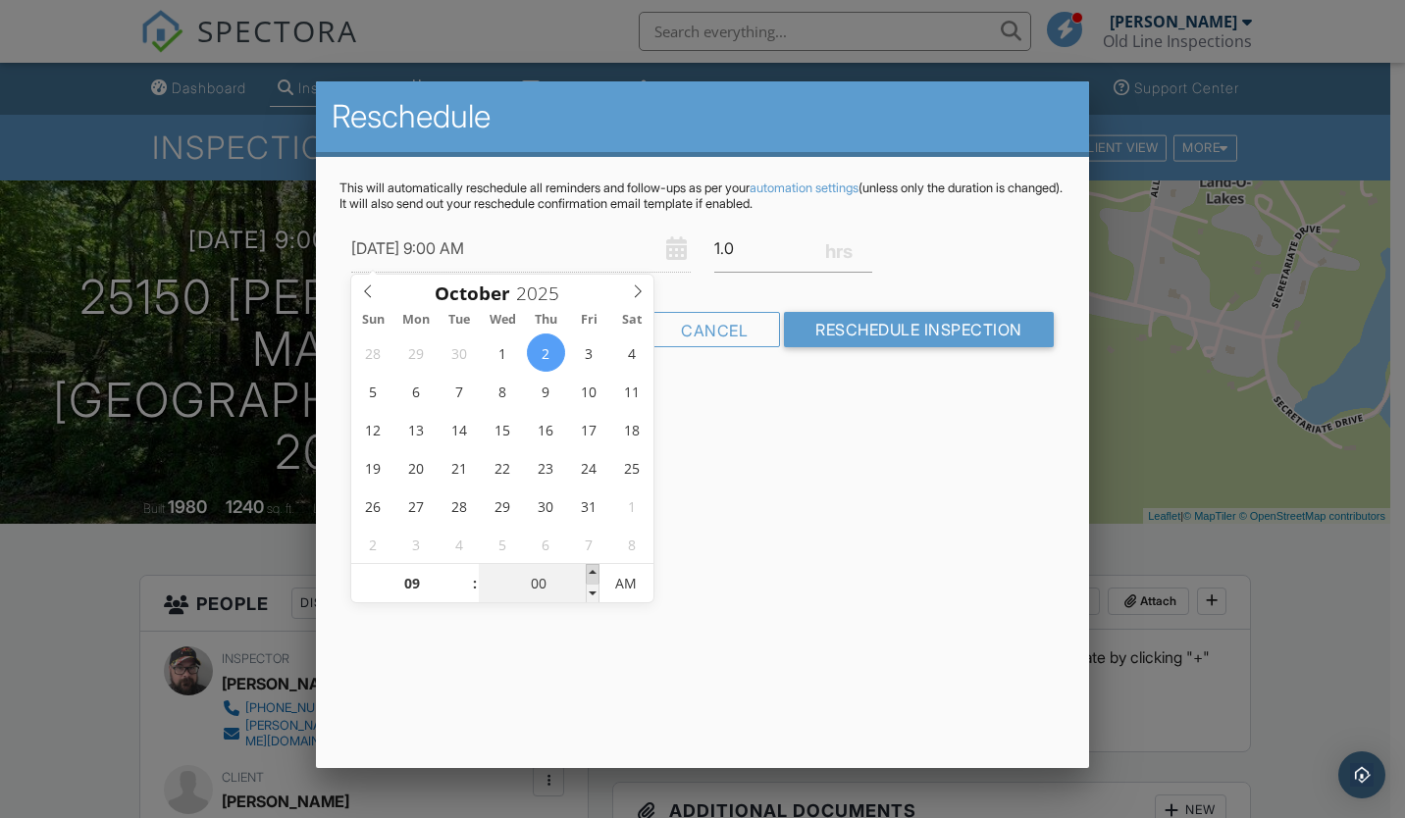
type input "05"
click at [592, 570] on span at bounding box center [593, 574] width 14 height 20
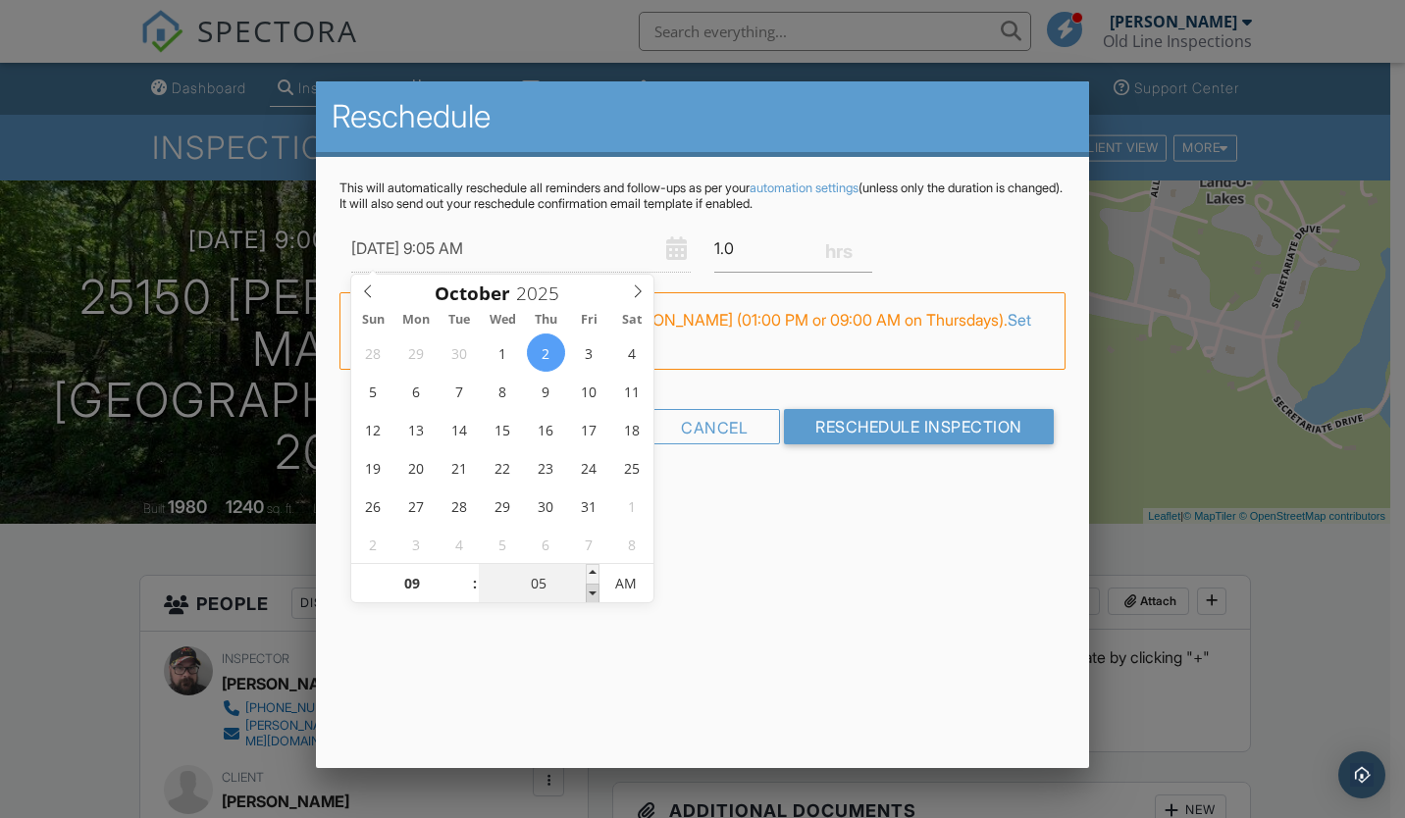
type input "[DATE] 9:00 AM"
type input "00"
click at [592, 587] on span at bounding box center [593, 594] width 14 height 20
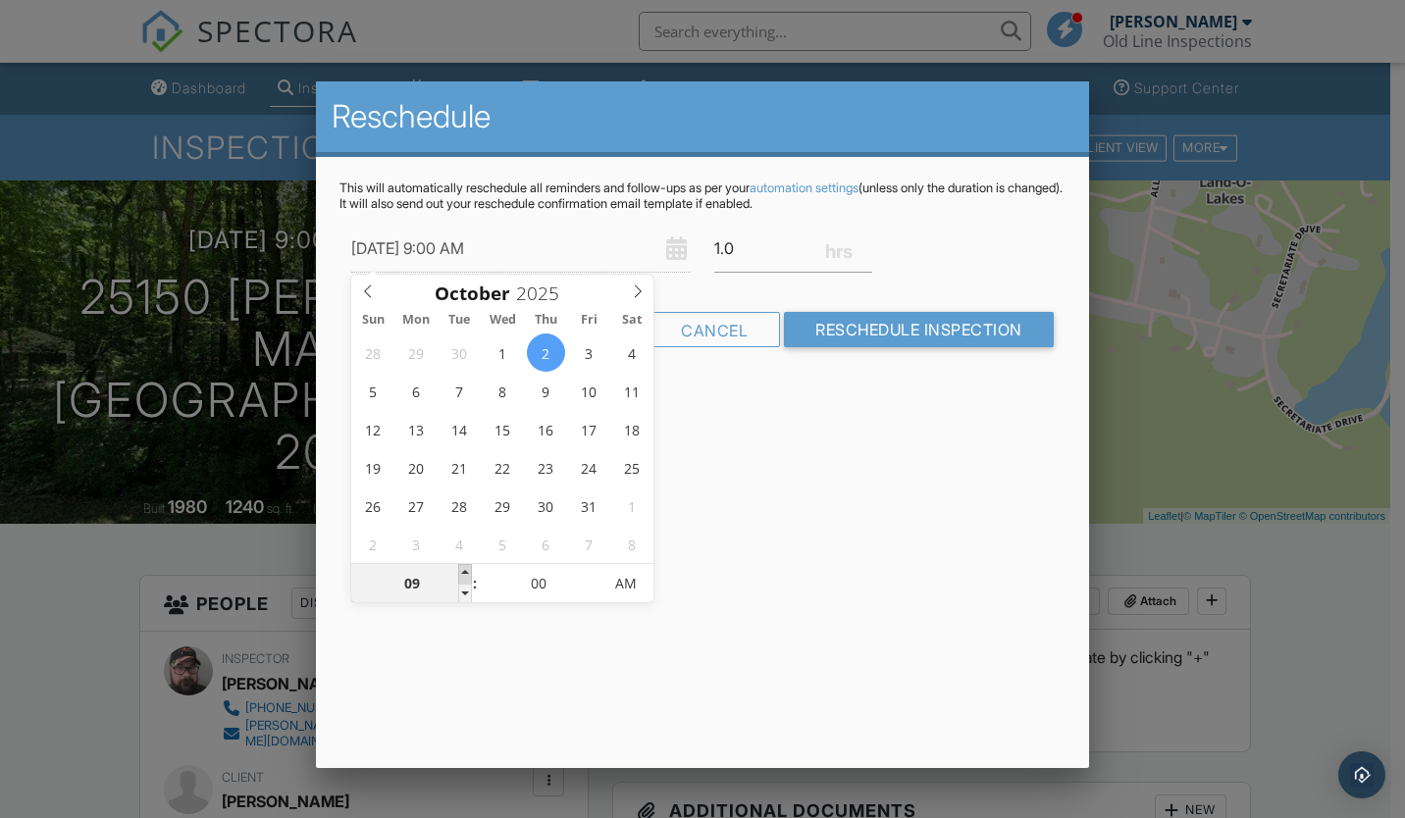
type input "10/02/2025 10:00 AM"
type input "10"
click at [471, 577] on span at bounding box center [465, 574] width 14 height 20
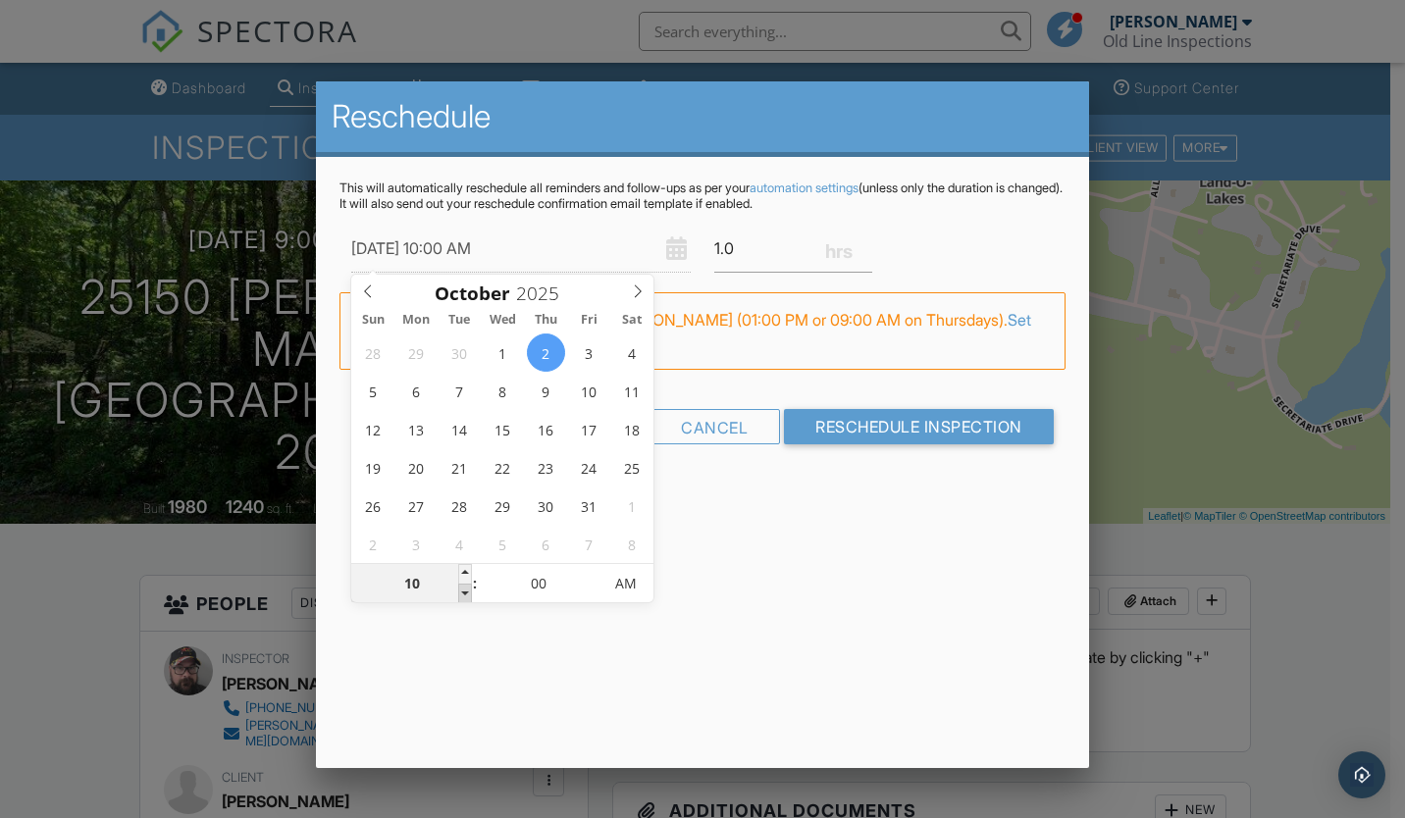
type input "[DATE] 9:00 AM"
type input "09"
click at [467, 584] on span at bounding box center [465, 594] width 14 height 20
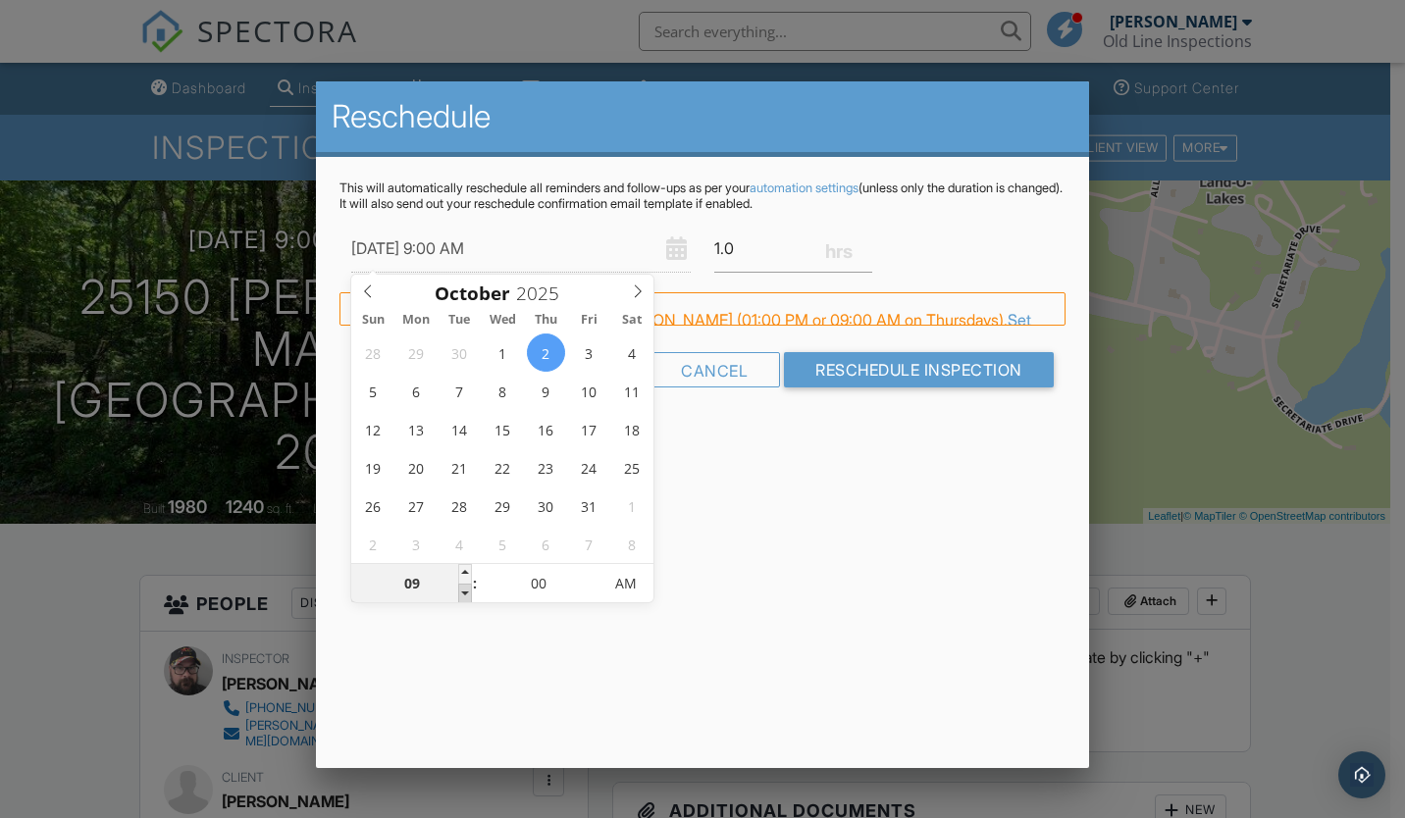
type input "[DATE] 8:00 AM"
type input "08"
click at [467, 584] on span at bounding box center [465, 594] width 14 height 20
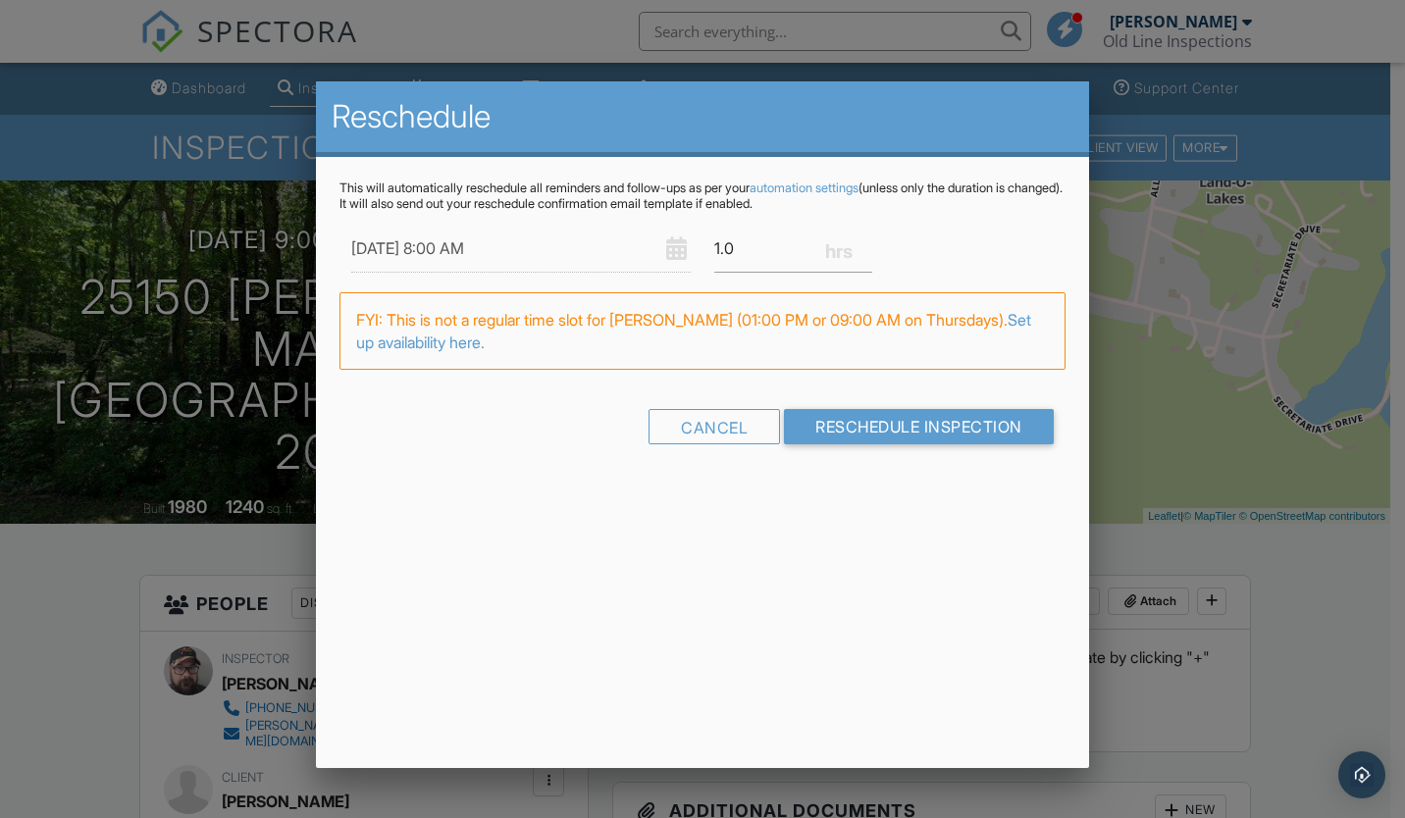
click at [784, 569] on div "Reschedule This will automatically reschedule all reminders and follow-ups as p…" at bounding box center [702, 424] width 773 height 687
click at [695, 414] on div "Cancel" at bounding box center [713, 426] width 131 height 35
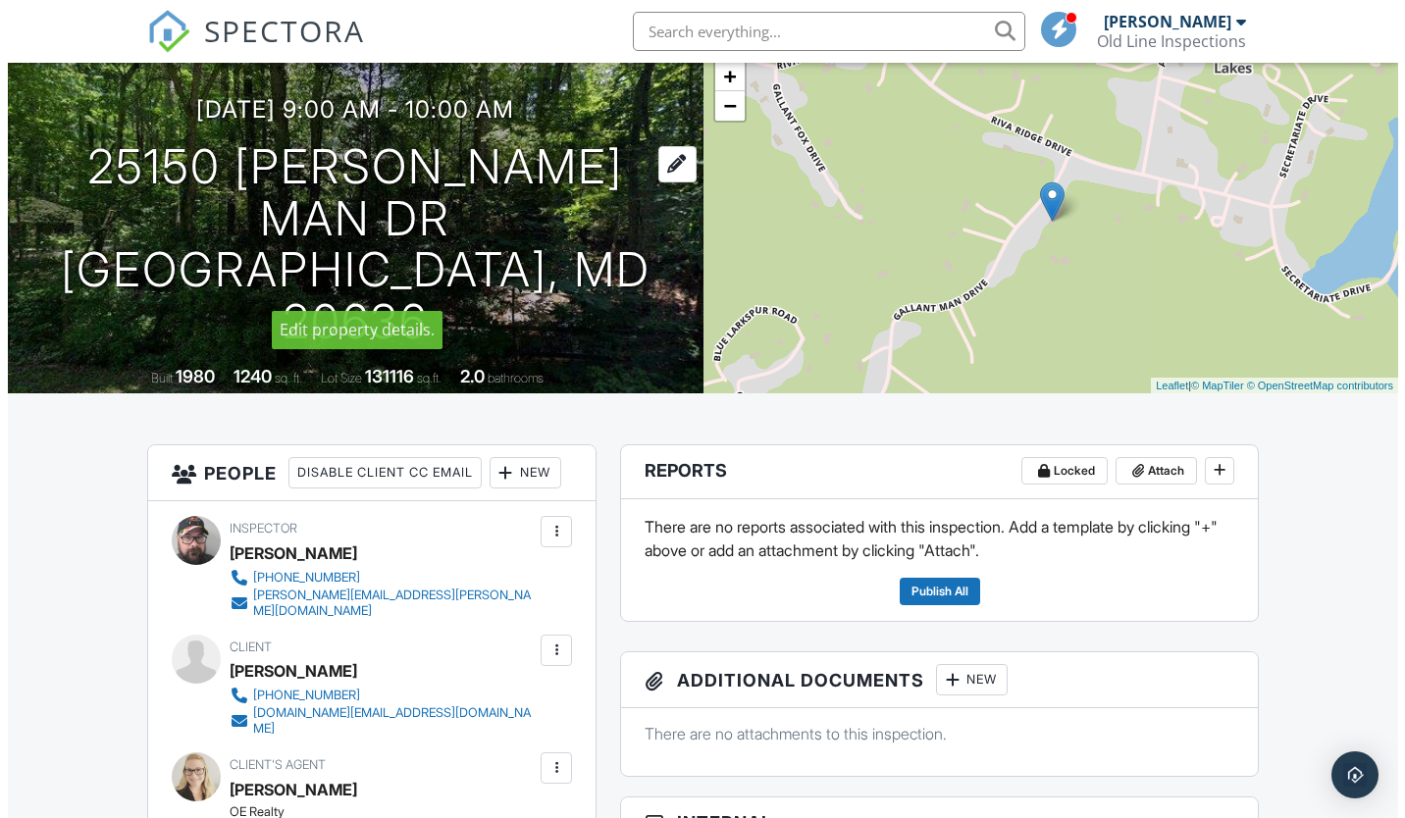
scroll to position [131, 0]
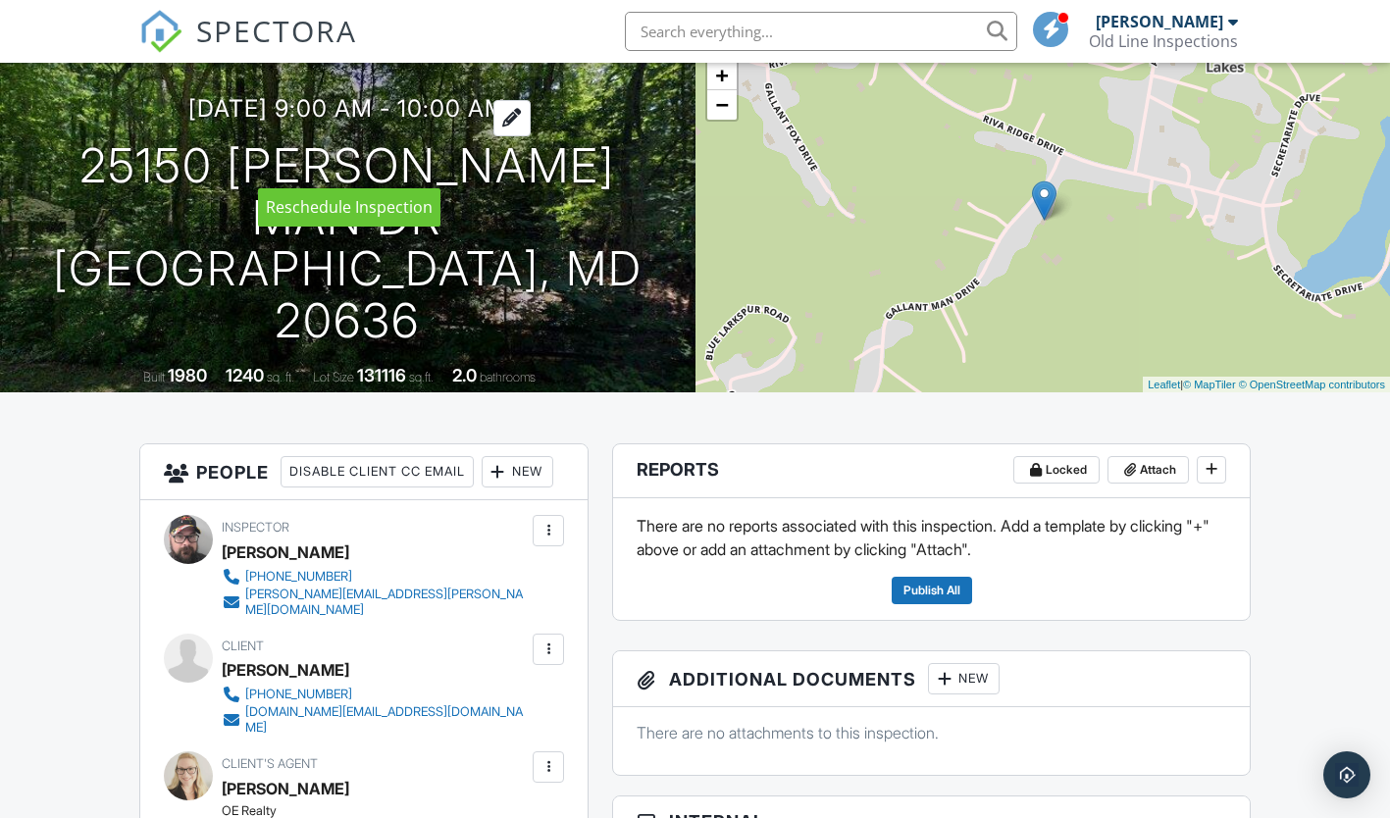
click at [531, 136] on div at bounding box center [511, 118] width 37 height 36
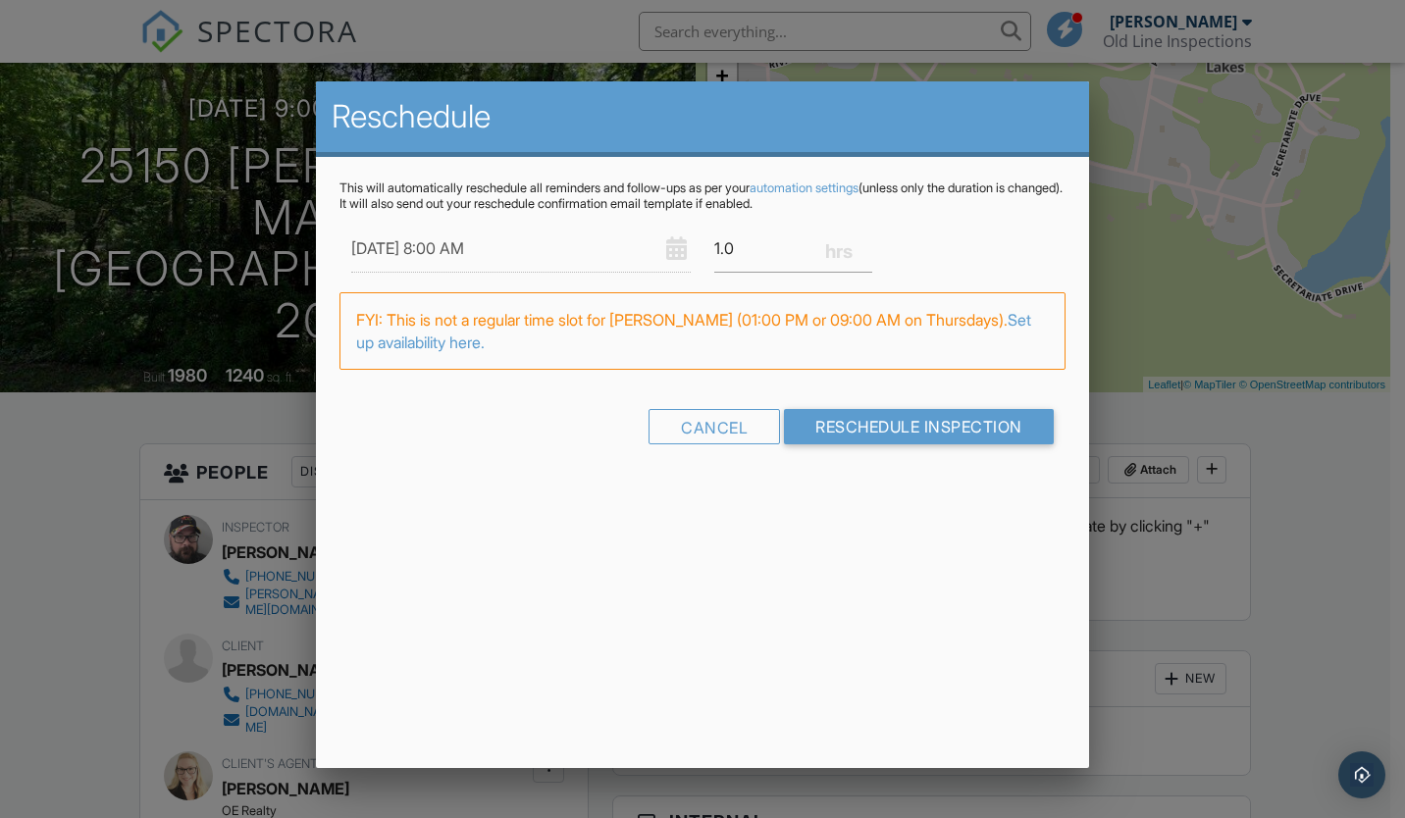
click at [828, 491] on div "This will automatically reschedule all reminders and follow-ups as per your aut…" at bounding box center [702, 329] width 773 height 345
click at [929, 426] on input "Reschedule Inspection" at bounding box center [919, 426] width 270 height 35
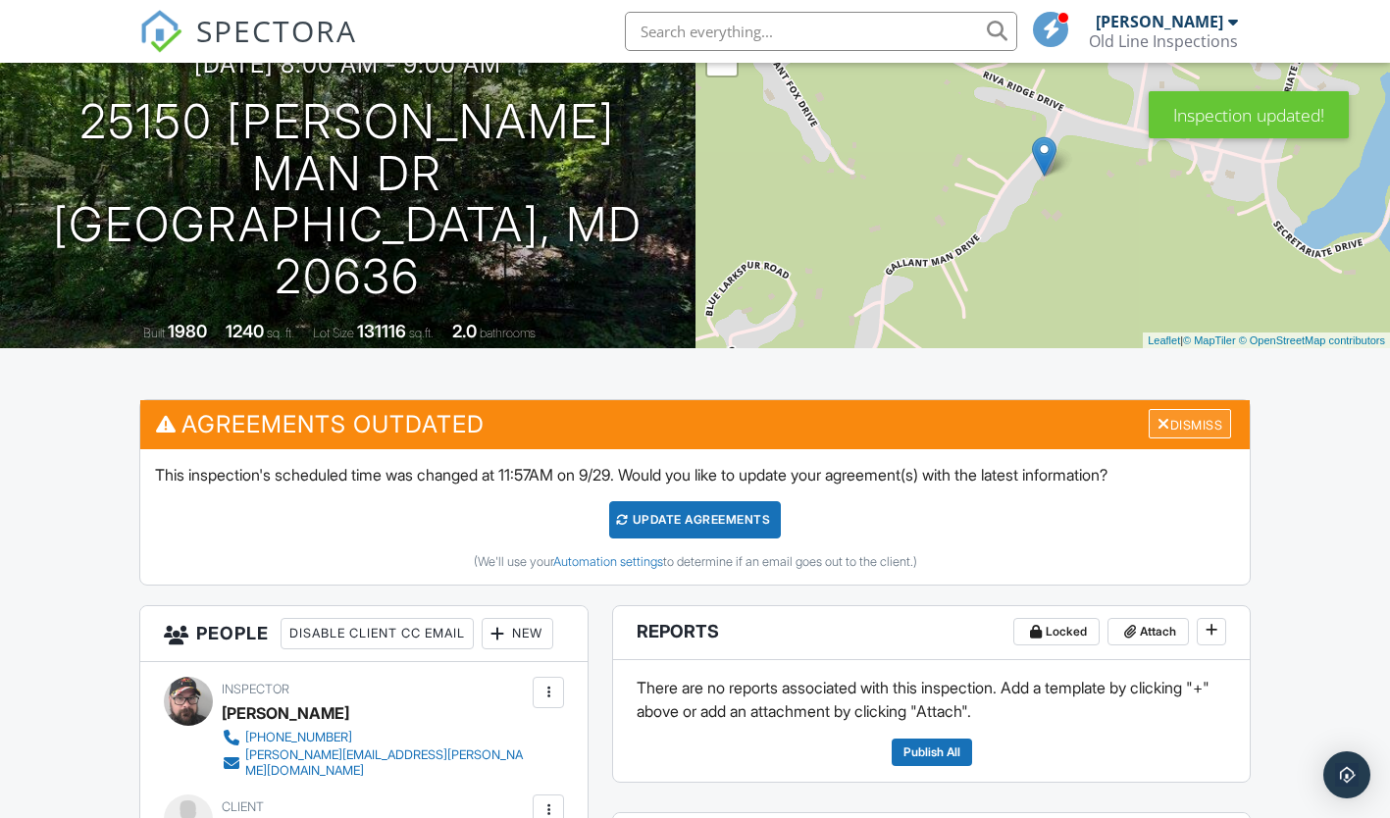
click at [1161, 413] on div "Dismiss" at bounding box center [1190, 424] width 82 height 30
